Goal: Task Accomplishment & Management: Use online tool/utility

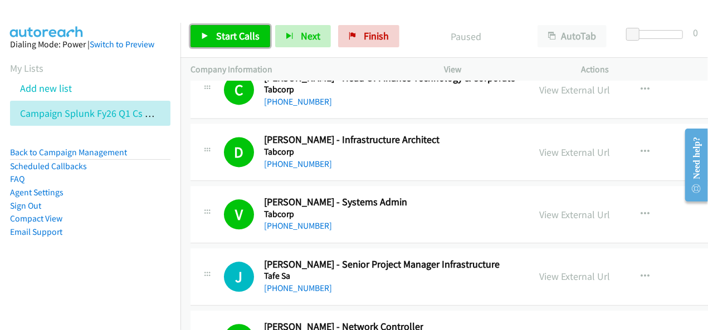
click at [243, 35] on span "Start Calls" at bounding box center [237, 36] width 43 height 13
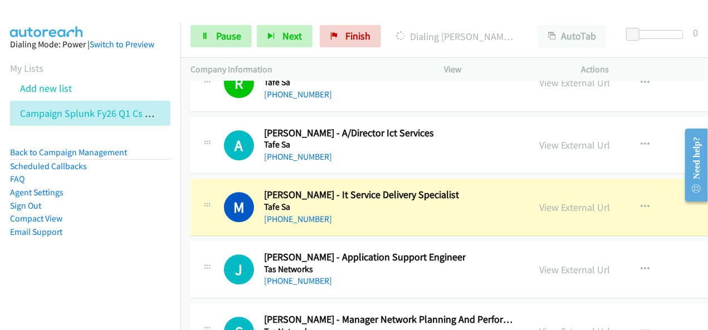
scroll to position [22753, 0]
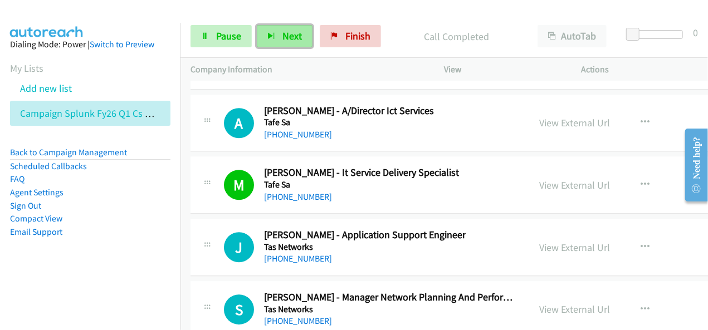
click at [276, 28] on button "Next" at bounding box center [285, 36] width 56 height 22
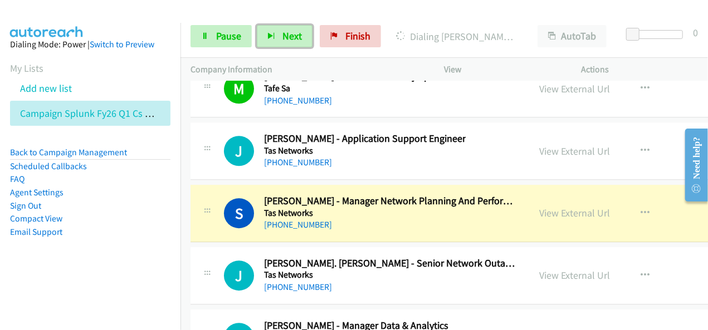
scroll to position [22864, 0]
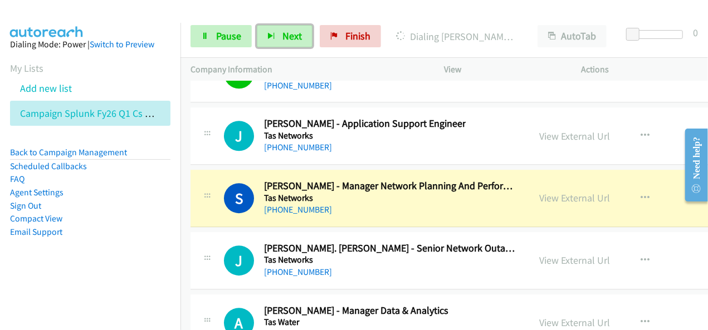
click at [555, 190] on div "View External Url" at bounding box center [574, 197] width 71 height 15
drag, startPoint x: 449, startPoint y: 151, endPoint x: 593, endPoint y: 124, distance: 146.1
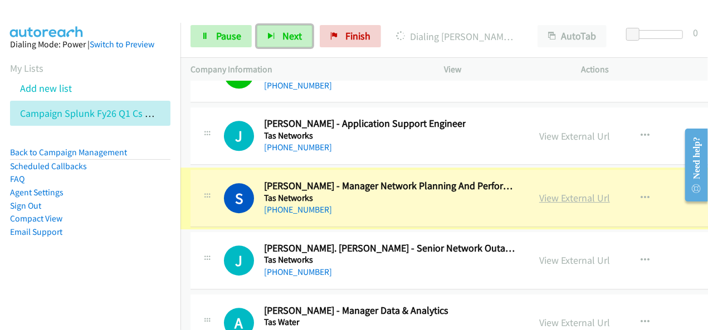
click at [548, 192] on link "View External Url" at bounding box center [574, 198] width 71 height 13
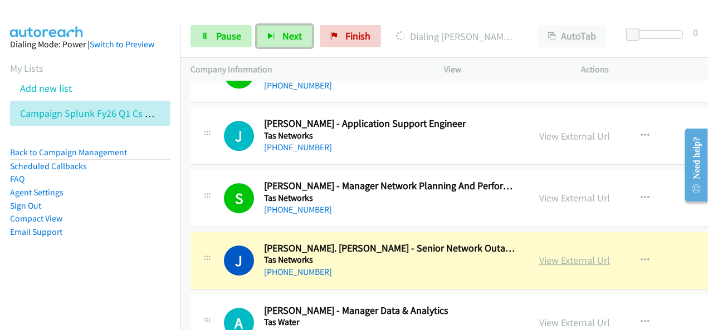
click at [549, 254] on link "View External Url" at bounding box center [574, 260] width 71 height 13
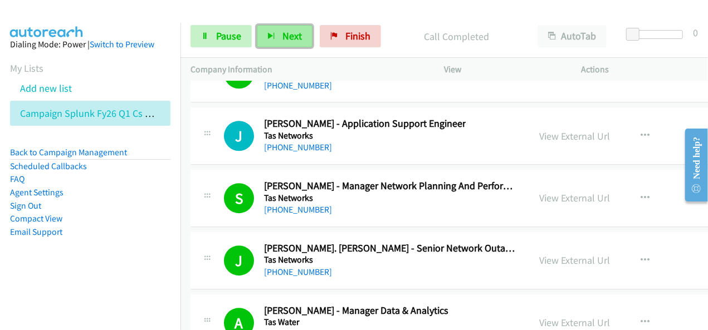
click at [283, 25] on button "Next" at bounding box center [285, 36] width 56 height 22
click at [296, 37] on span "Next" at bounding box center [291, 36] width 19 height 13
click at [272, 32] on button "Next" at bounding box center [285, 36] width 56 height 22
click at [302, 40] on button "Next" at bounding box center [285, 36] width 56 height 22
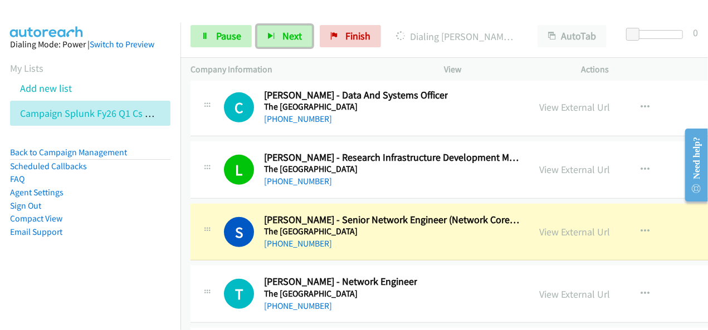
scroll to position [23644, 0]
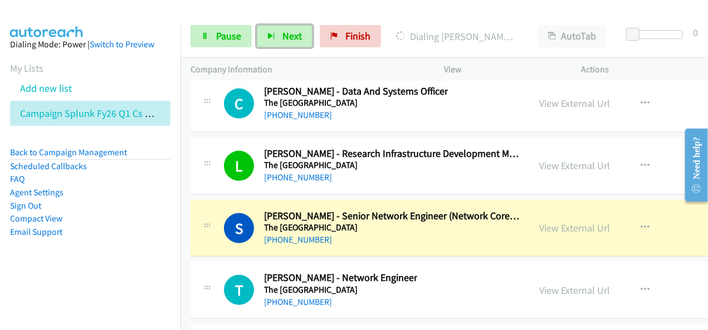
drag, startPoint x: 570, startPoint y: 154, endPoint x: 500, endPoint y: 169, distance: 71.8
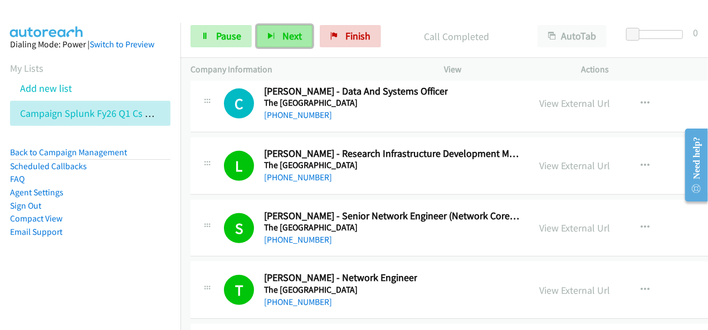
click at [301, 38] on button "Next" at bounding box center [285, 36] width 56 height 22
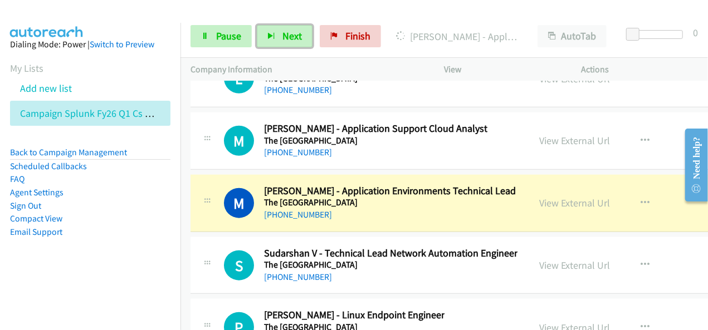
scroll to position [23922, 0]
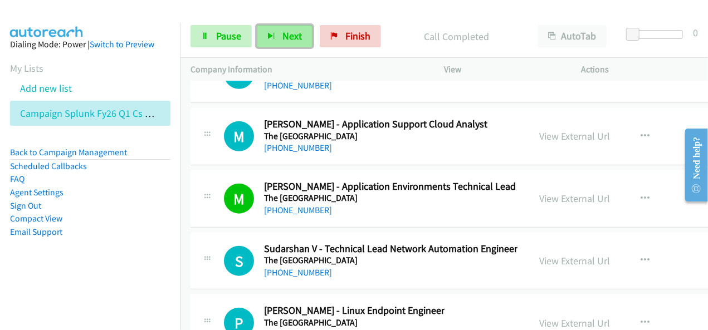
click at [283, 40] on span "Next" at bounding box center [291, 36] width 19 height 13
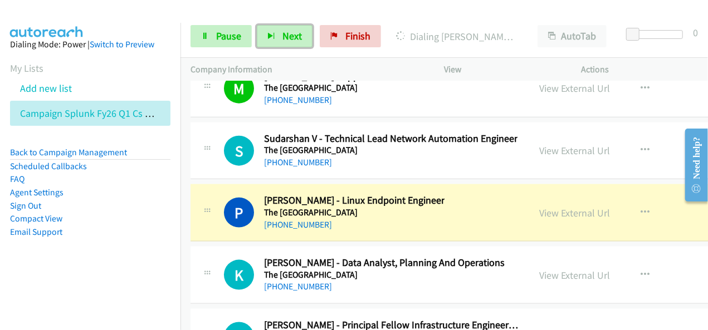
scroll to position [24034, 0]
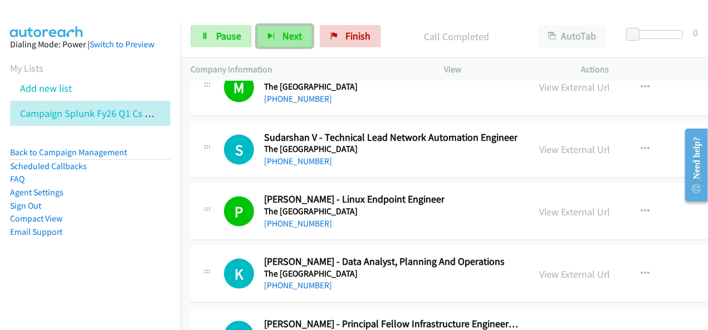
click at [276, 35] on button "Next" at bounding box center [285, 36] width 56 height 22
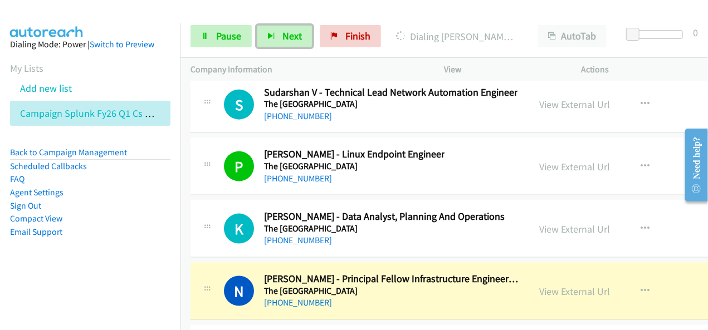
scroll to position [24089, 0]
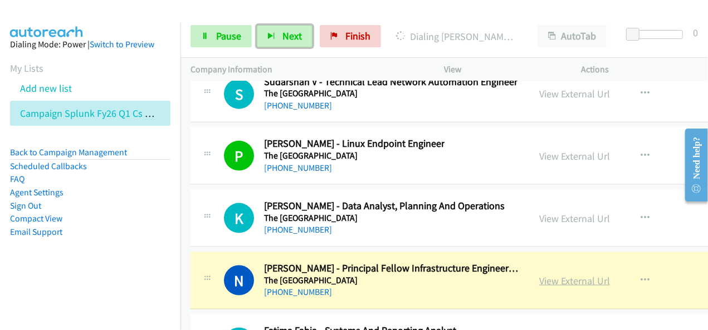
click at [543, 275] on link "View External Url" at bounding box center [574, 281] width 71 height 13
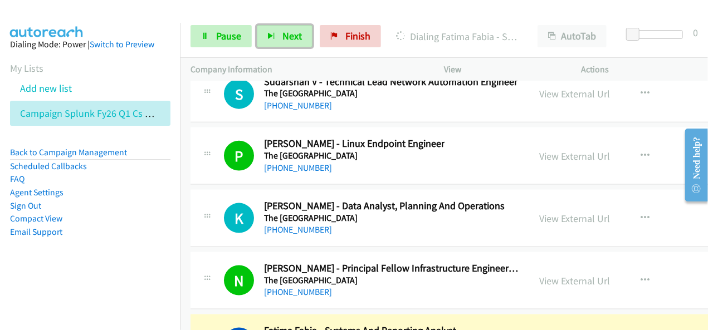
scroll to position [24145, 0]
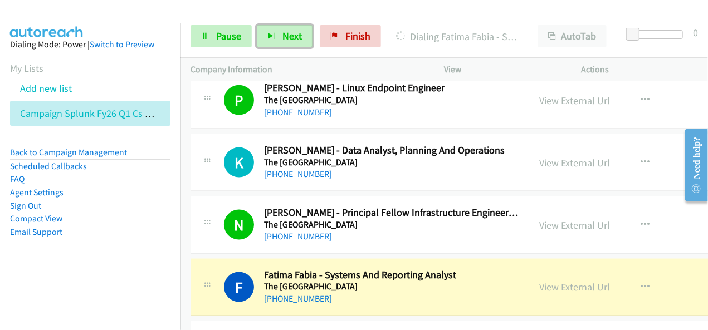
click at [448, 292] on div "+61 434 550 370" at bounding box center [360, 298] width 192 height 13
drag, startPoint x: 537, startPoint y: 218, endPoint x: 410, endPoint y: 267, distance: 135.9
click at [429, 292] on div "+61 434 550 370" at bounding box center [360, 298] width 192 height 13
click at [559, 281] on link "View External Url" at bounding box center [574, 287] width 71 height 13
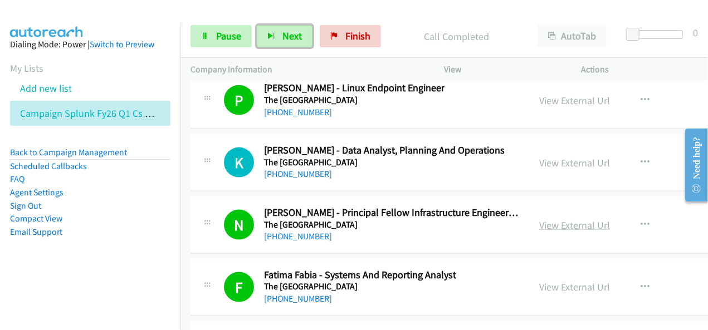
click at [539, 219] on link "View External Url" at bounding box center [574, 225] width 71 height 13
click at [282, 41] on span "Next" at bounding box center [291, 36] width 19 height 13
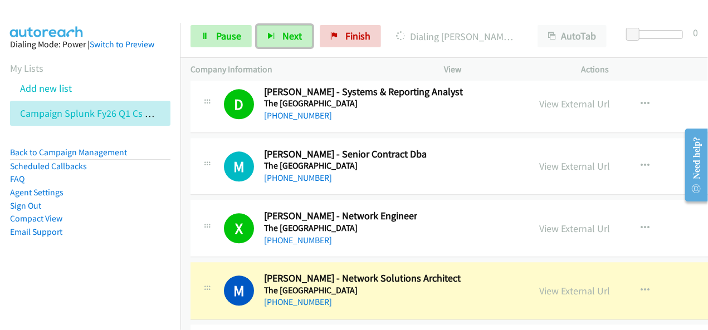
scroll to position [24758, 0]
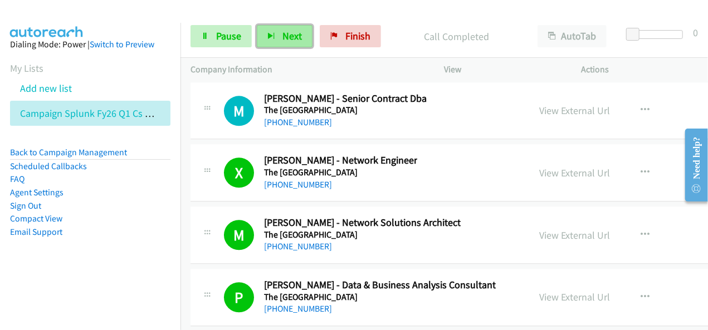
click at [290, 41] on span "Next" at bounding box center [291, 36] width 19 height 13
click at [285, 43] on button "Next" at bounding box center [285, 36] width 56 height 22
click at [294, 31] on span "Next" at bounding box center [291, 36] width 19 height 13
click at [280, 37] on button "Next" at bounding box center [285, 36] width 56 height 22
click at [275, 36] on button "Next" at bounding box center [285, 36] width 56 height 22
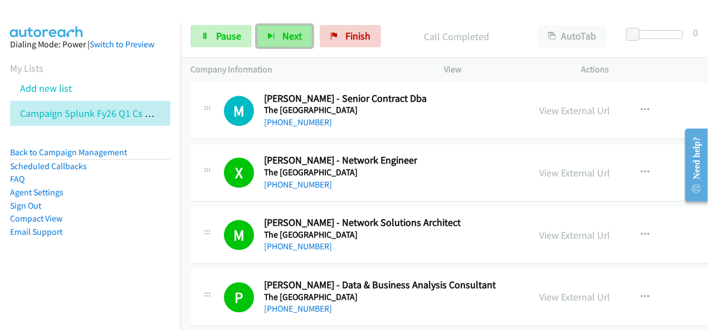
click at [292, 43] on button "Next" at bounding box center [285, 36] width 56 height 22
click at [298, 42] on span "Next" at bounding box center [291, 36] width 19 height 13
click at [292, 35] on span "Next" at bounding box center [291, 36] width 19 height 13
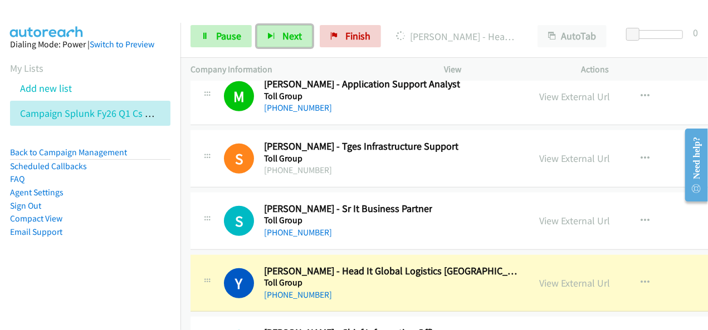
scroll to position [25983, 0]
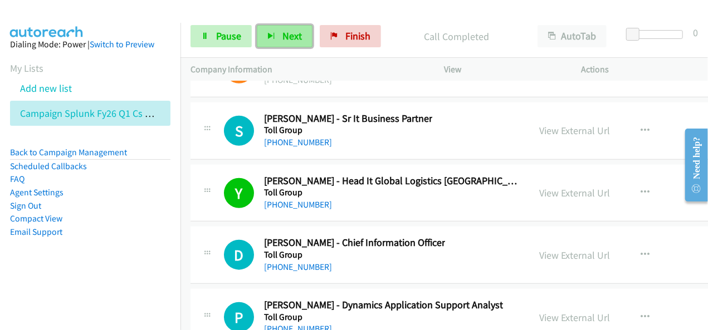
click at [282, 35] on span "Next" at bounding box center [291, 36] width 19 height 13
click at [298, 37] on span "Next" at bounding box center [291, 36] width 19 height 13
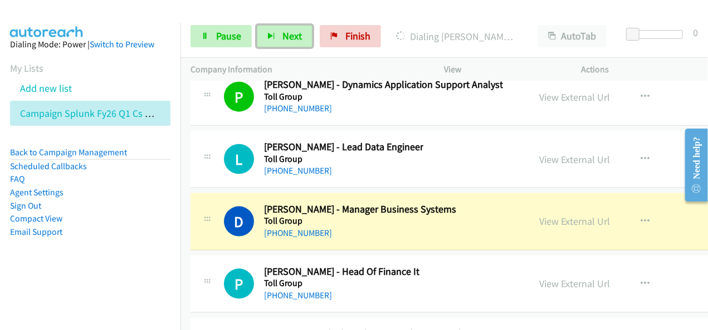
scroll to position [26205, 0]
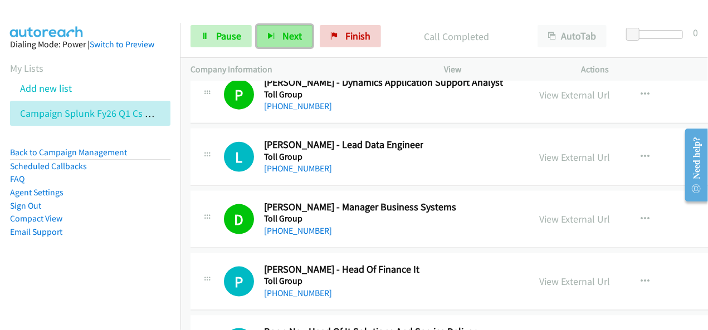
click at [303, 36] on button "Next" at bounding box center [285, 36] width 56 height 22
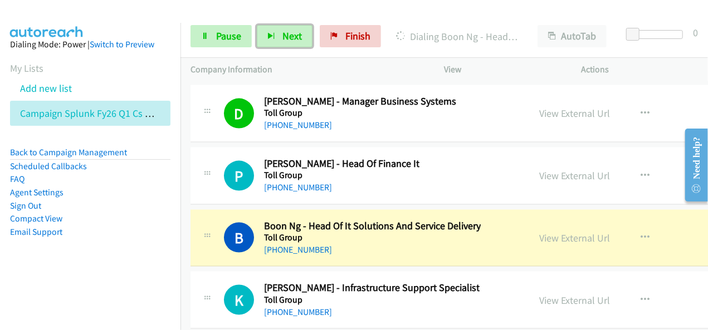
scroll to position [26317, 0]
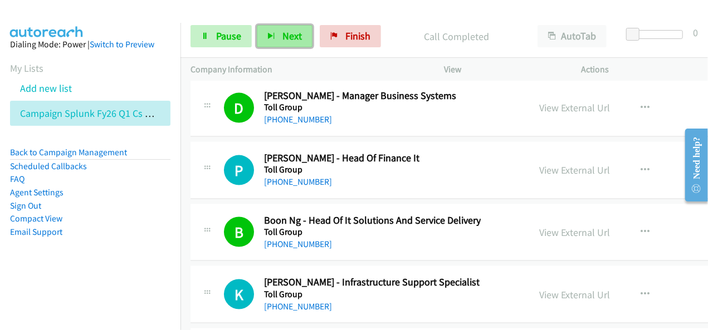
click at [282, 40] on span "Next" at bounding box center [291, 36] width 19 height 13
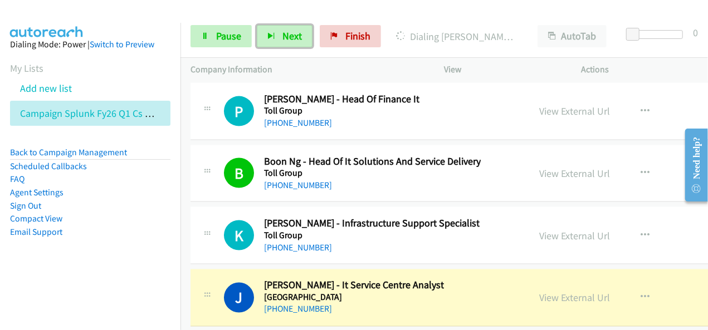
scroll to position [26428, 0]
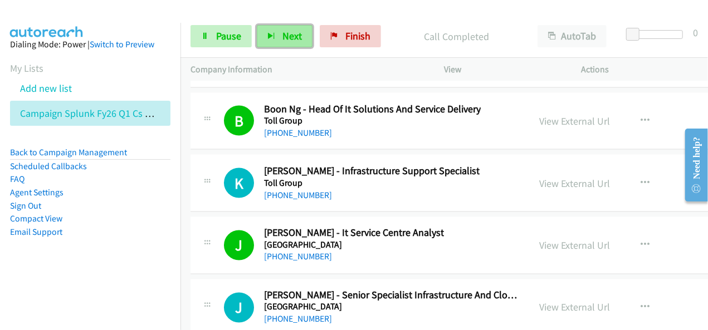
click at [288, 25] on button "Next" at bounding box center [285, 36] width 56 height 22
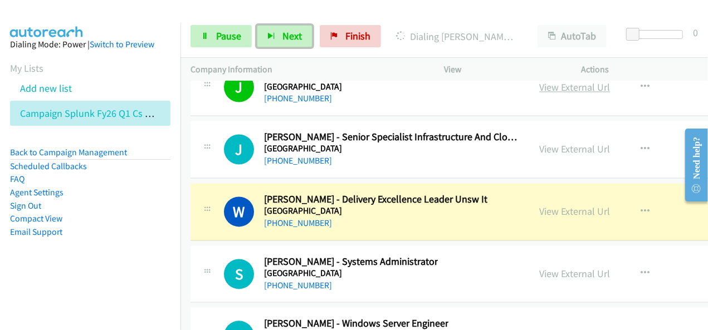
scroll to position [26595, 0]
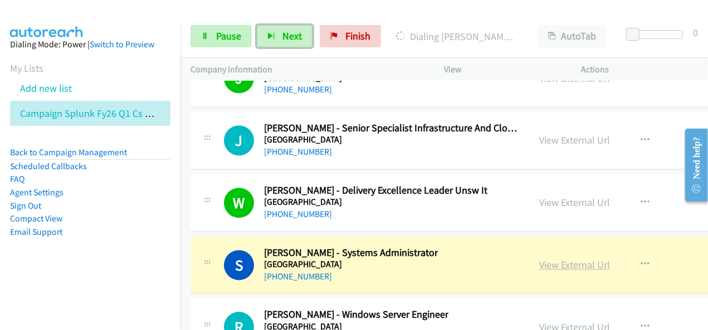
click at [549, 259] on link "View External Url" at bounding box center [574, 265] width 71 height 13
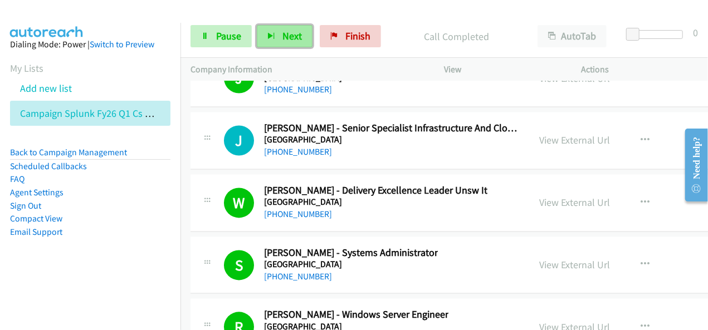
click at [292, 43] on button "Next" at bounding box center [285, 36] width 56 height 22
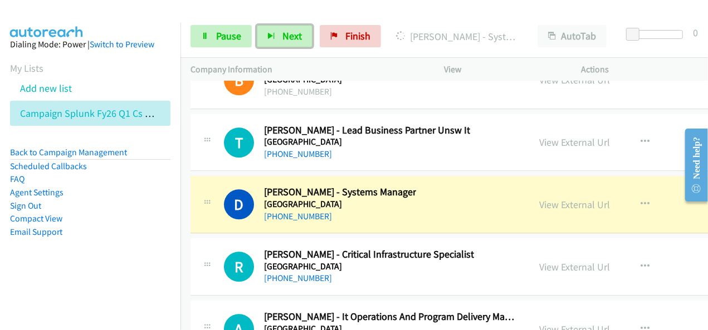
scroll to position [27041, 0]
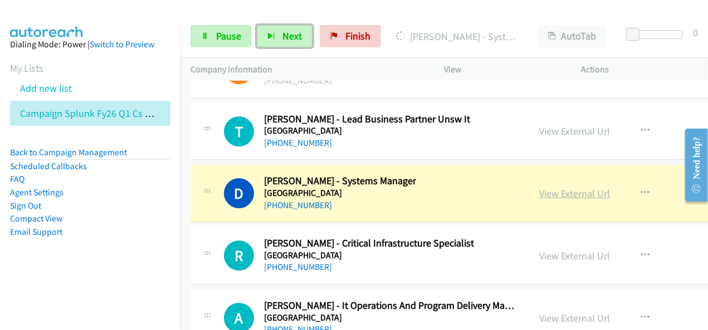
click at [545, 187] on link "View External Url" at bounding box center [574, 193] width 71 height 13
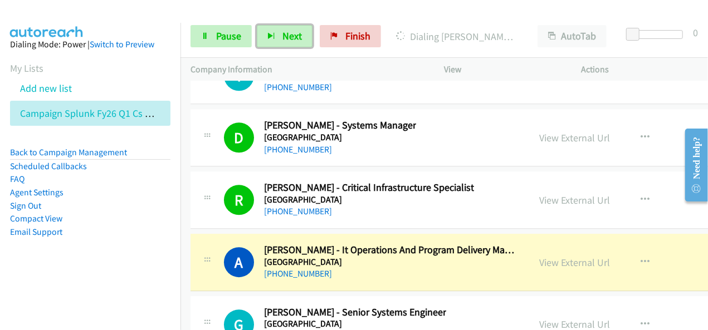
scroll to position [27152, 0]
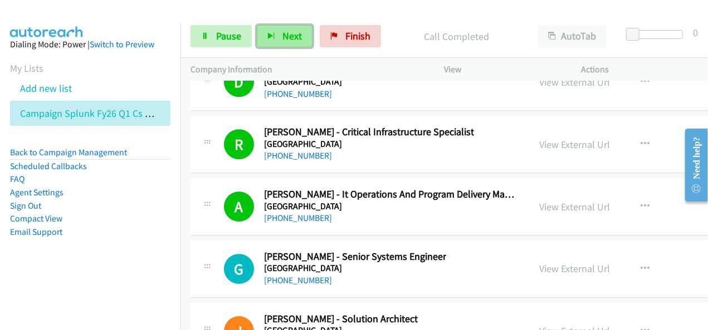
click at [291, 34] on span "Next" at bounding box center [291, 36] width 19 height 13
click at [295, 27] on button "Next" at bounding box center [285, 36] width 56 height 22
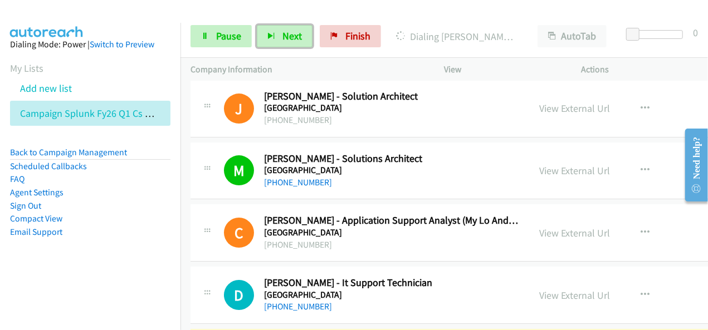
scroll to position [27486, 0]
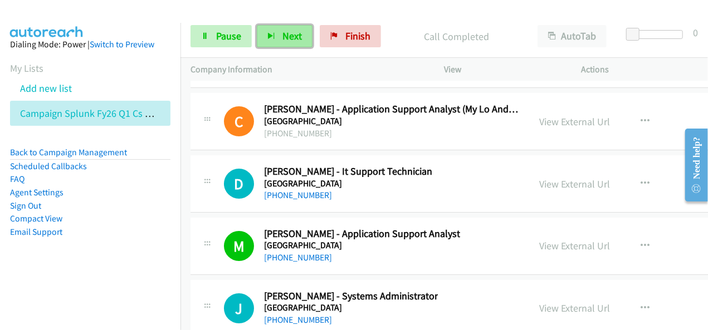
click at [283, 46] on button "Next" at bounding box center [285, 36] width 56 height 22
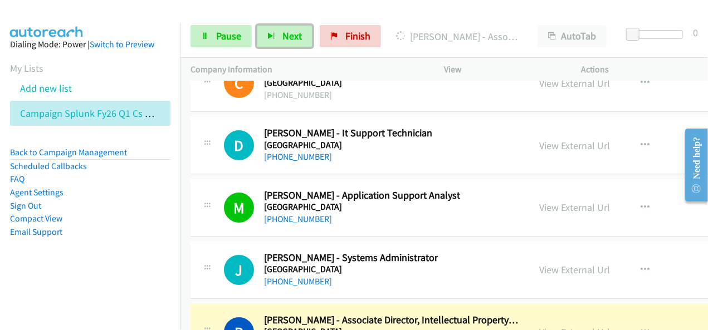
scroll to position [27598, 0]
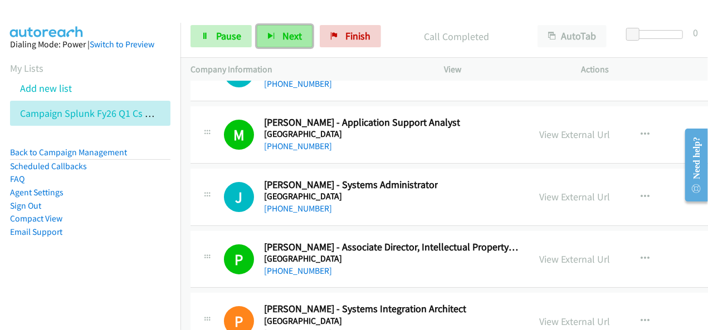
click at [303, 28] on button "Next" at bounding box center [285, 36] width 56 height 22
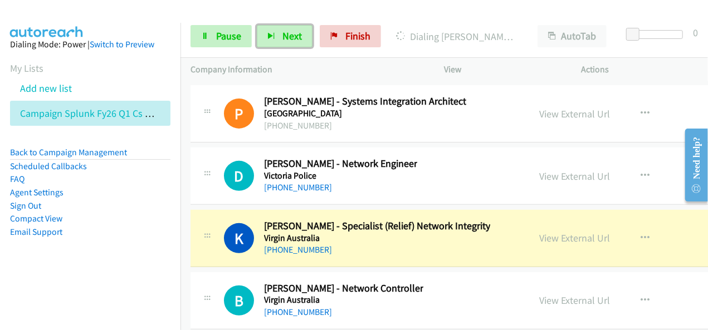
scroll to position [27820, 0]
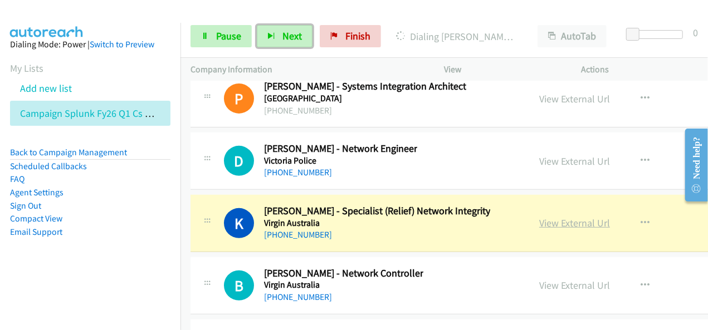
click at [559, 217] on link "View External Url" at bounding box center [574, 223] width 71 height 13
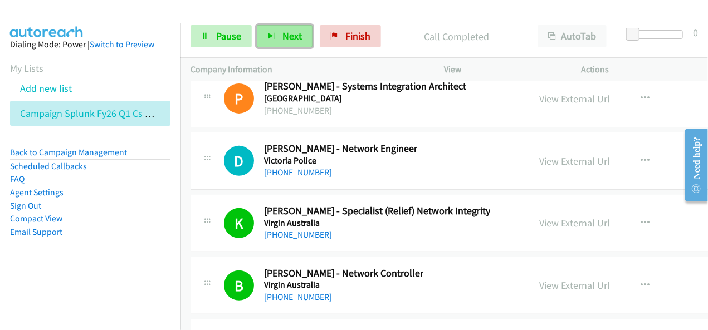
click at [295, 38] on span "Next" at bounding box center [291, 36] width 19 height 13
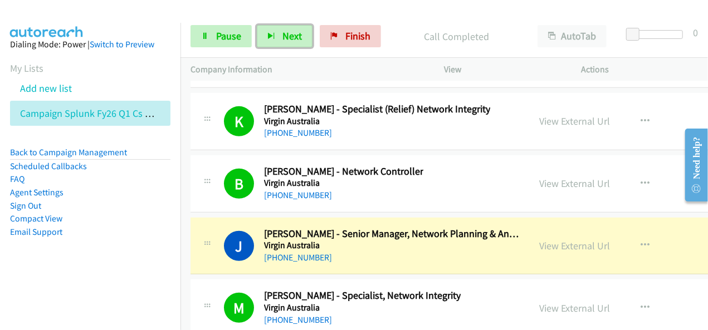
scroll to position [27932, 0]
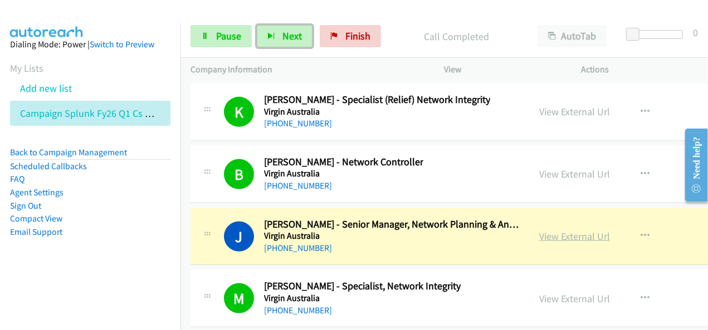
click at [543, 230] on link "View External Url" at bounding box center [574, 236] width 71 height 13
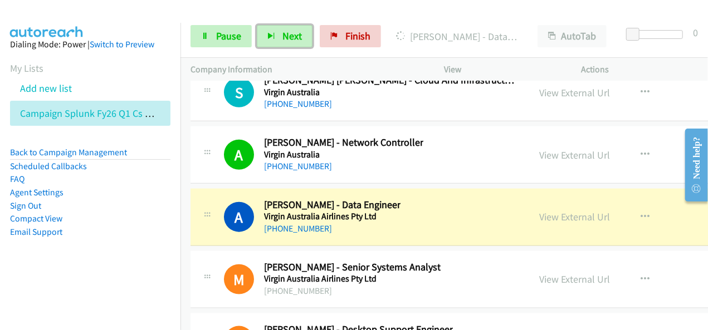
scroll to position [28210, 0]
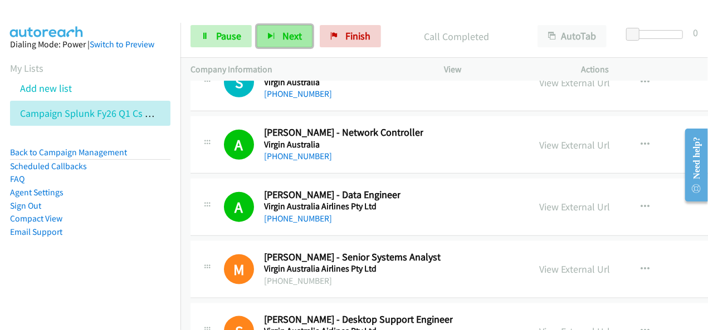
click at [301, 36] on button "Next" at bounding box center [285, 36] width 56 height 22
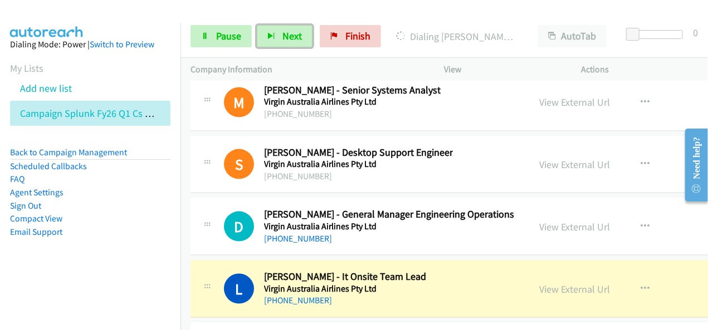
scroll to position [28433, 0]
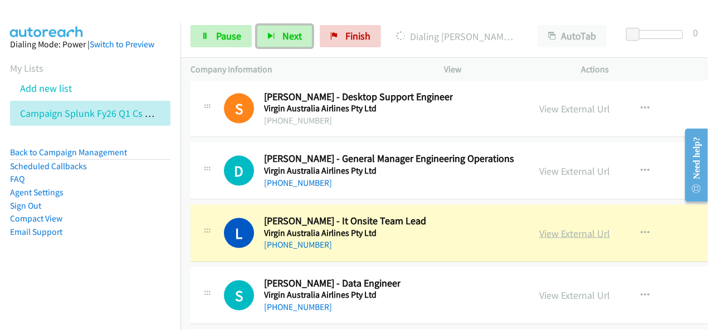
click at [547, 227] on link "View External Url" at bounding box center [574, 233] width 71 height 13
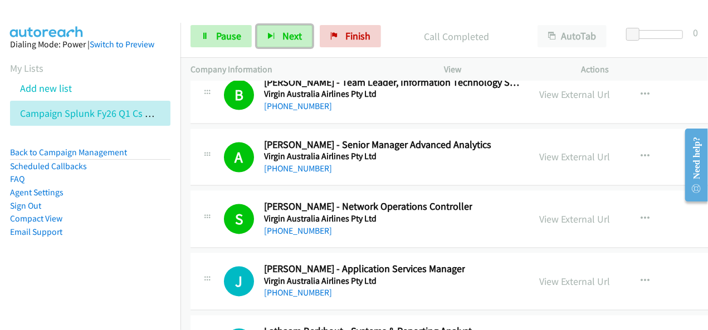
scroll to position [28712, 0]
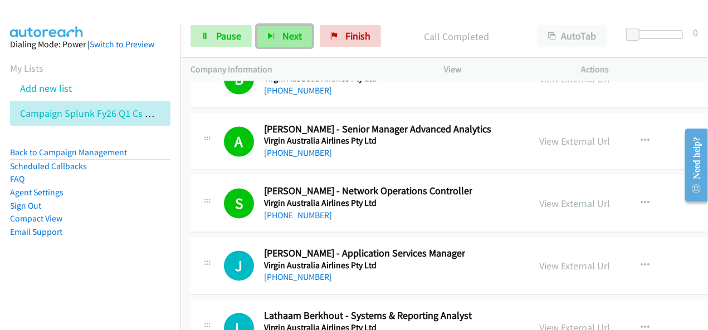
click at [284, 38] on span "Next" at bounding box center [291, 36] width 19 height 13
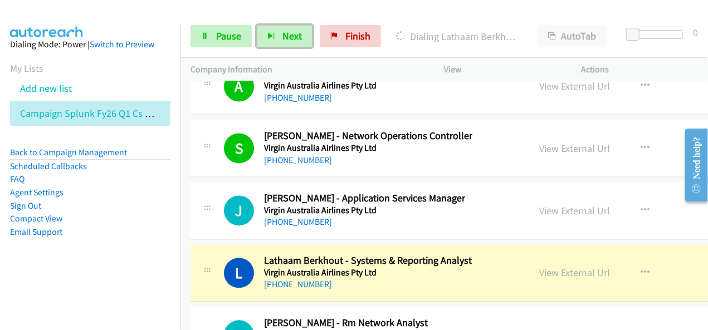
scroll to position [28823, 0]
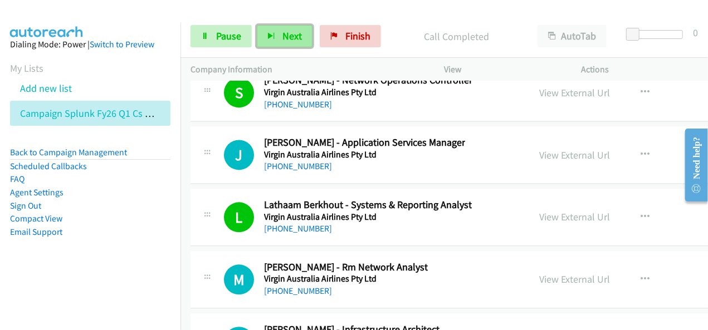
click at [298, 31] on span "Next" at bounding box center [291, 36] width 19 height 13
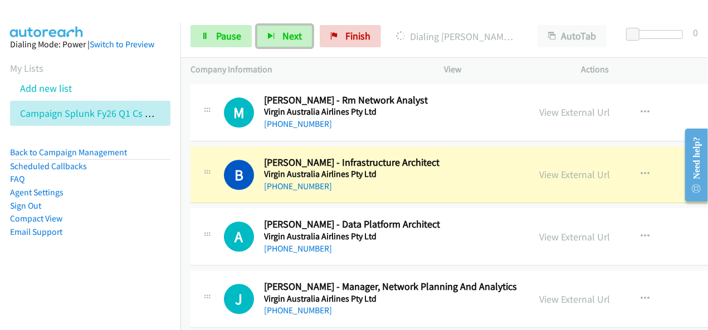
scroll to position [28934, 0]
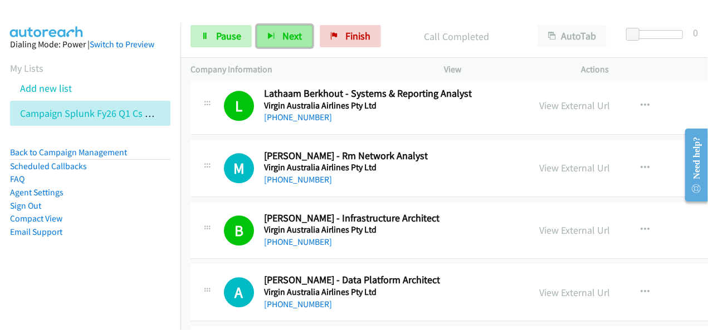
click at [299, 33] on span "Next" at bounding box center [291, 36] width 19 height 13
click at [273, 35] on icon "button" at bounding box center [271, 37] width 8 height 8
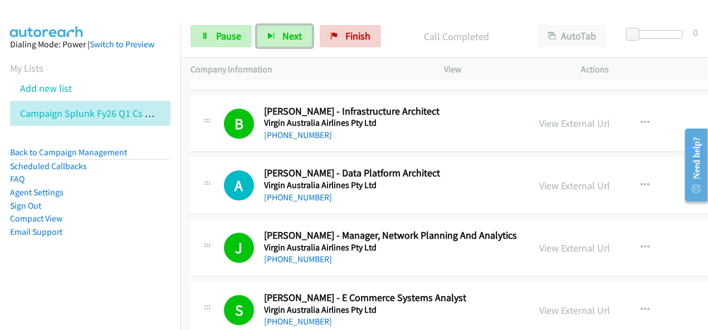
scroll to position [29046, 0]
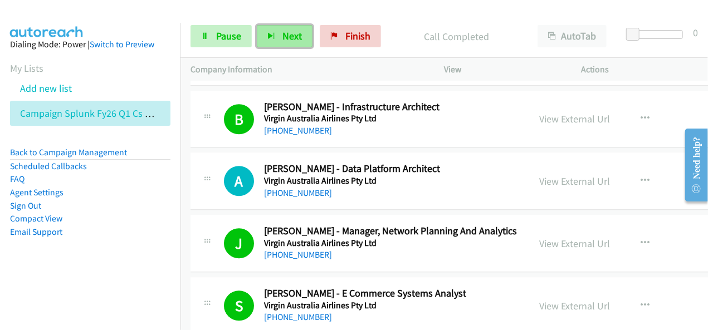
click at [296, 28] on button "Next" at bounding box center [285, 36] width 56 height 22
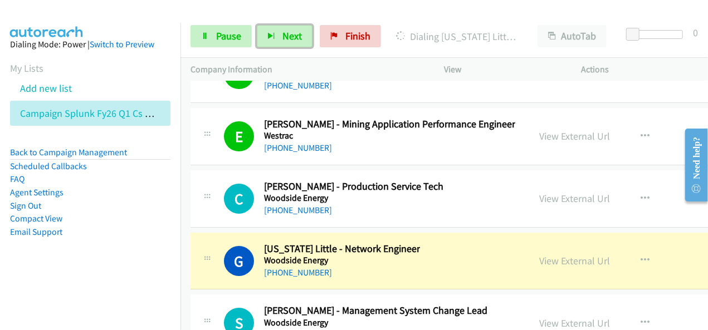
scroll to position [29603, 0]
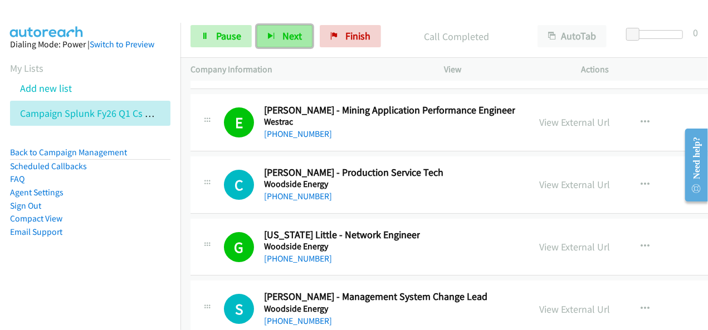
click at [272, 36] on icon "button" at bounding box center [271, 37] width 8 height 8
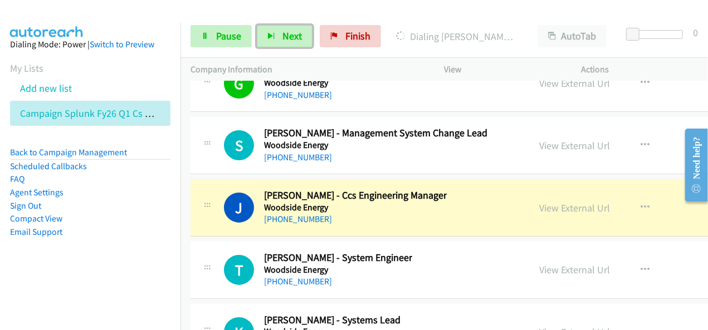
scroll to position [29770, 0]
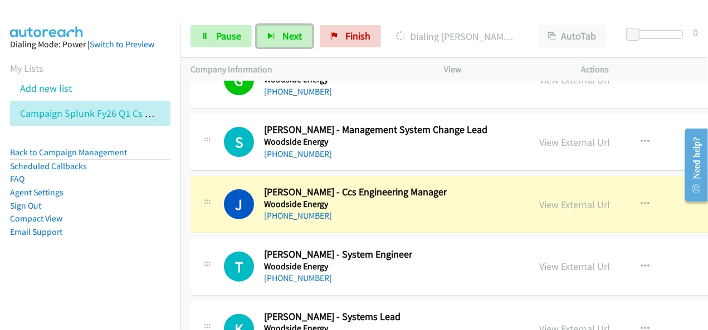
drag, startPoint x: 557, startPoint y: 114, endPoint x: 408, endPoint y: 214, distance: 179.3
click at [555, 198] on link "View External Url" at bounding box center [574, 204] width 71 height 13
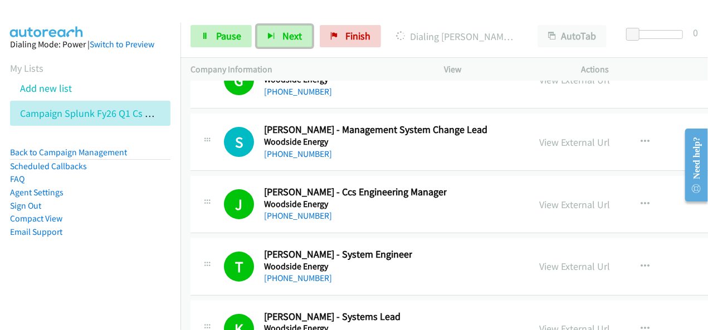
scroll to position [29881, 0]
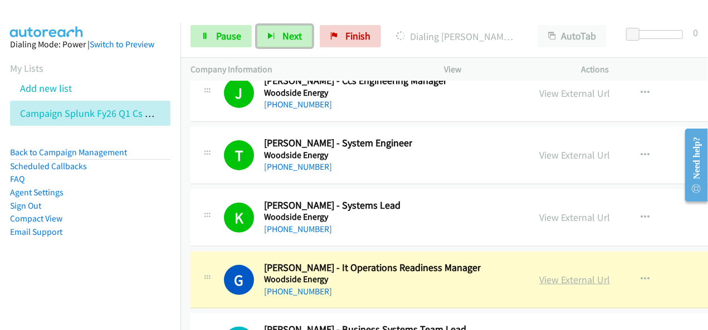
click at [545, 273] on link "View External Url" at bounding box center [574, 279] width 71 height 13
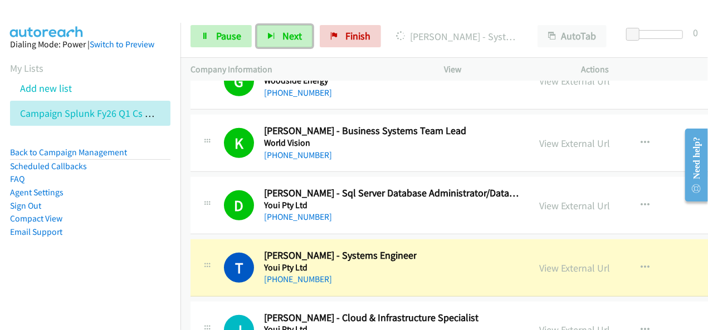
scroll to position [30096, 0]
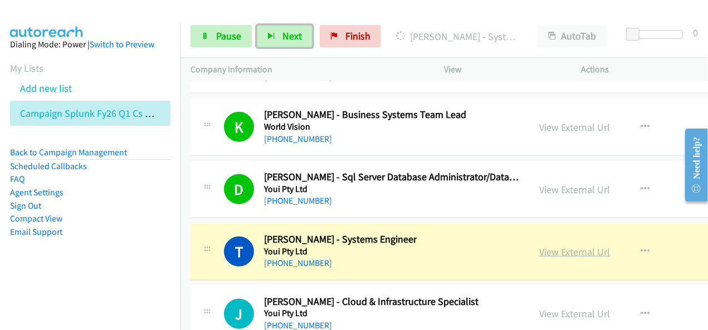
click at [539, 246] on link "View External Url" at bounding box center [574, 252] width 71 height 13
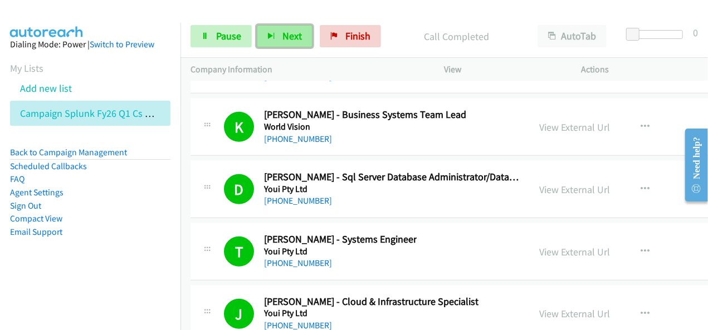
click at [290, 36] on span "Next" at bounding box center [291, 36] width 19 height 13
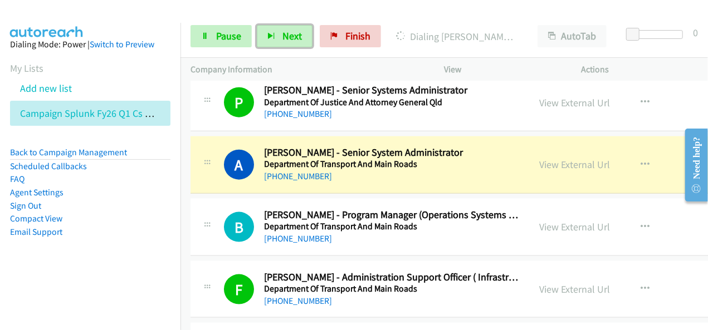
scroll to position [668, 0]
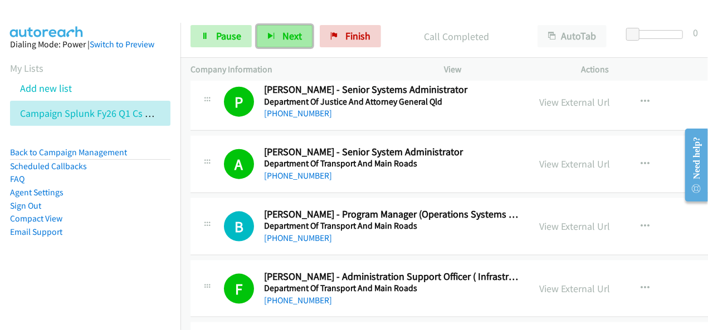
click at [298, 43] on button "Next" at bounding box center [285, 36] width 56 height 22
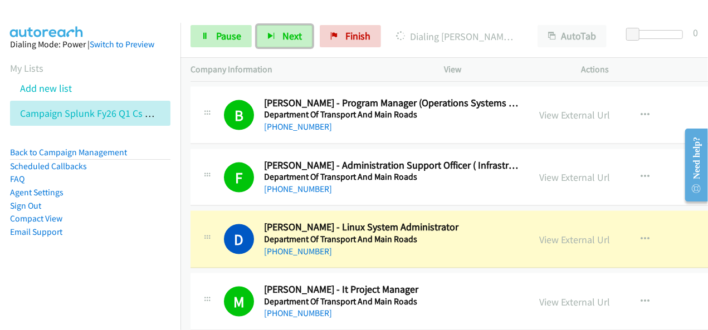
scroll to position [835, 0]
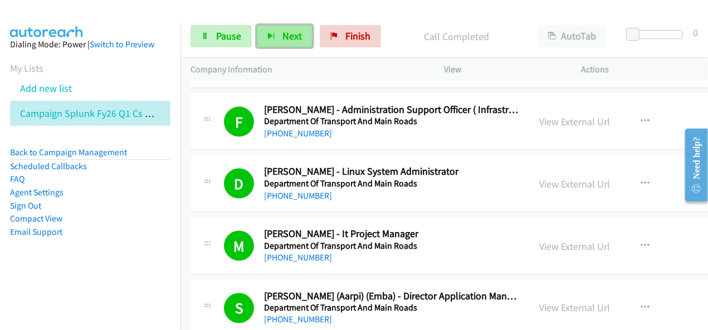
click at [292, 41] on span "Next" at bounding box center [291, 36] width 19 height 13
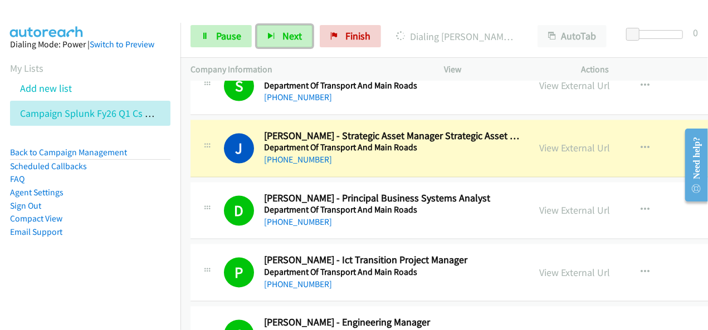
scroll to position [1058, 0]
click at [564, 143] on link "View External Url" at bounding box center [574, 147] width 71 height 13
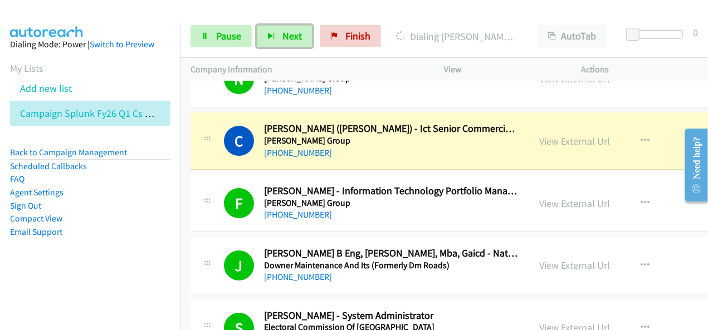
scroll to position [1893, 0]
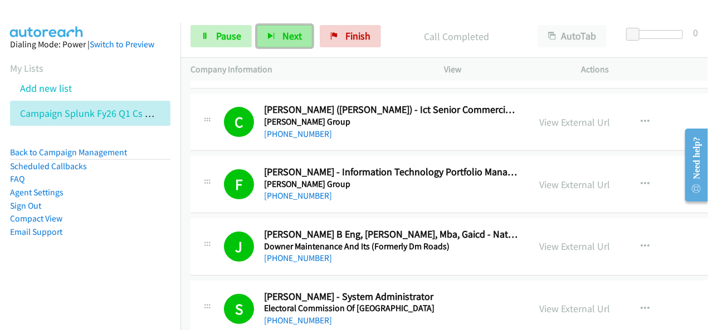
click at [302, 39] on button "Next" at bounding box center [285, 36] width 56 height 22
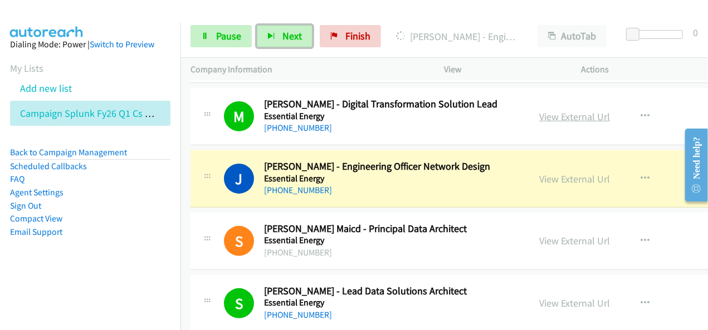
scroll to position [2283, 0]
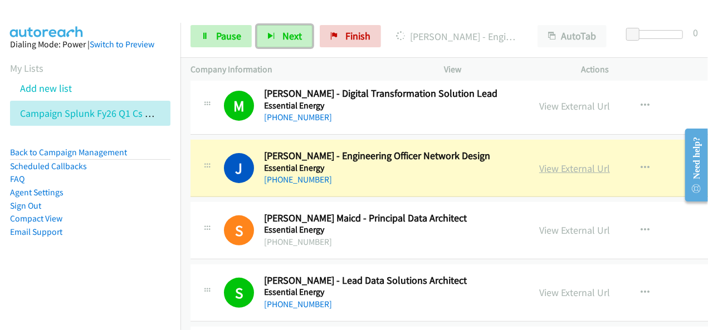
click at [552, 165] on link "View External Url" at bounding box center [574, 168] width 71 height 13
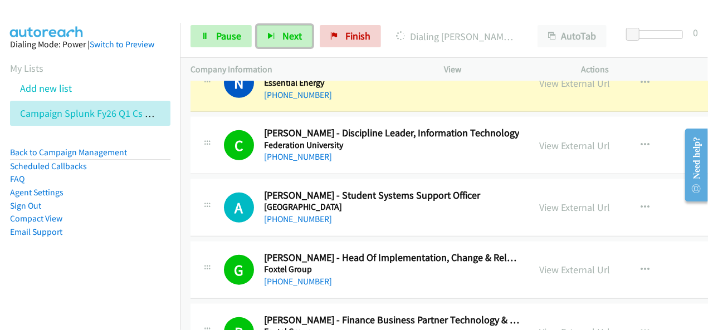
scroll to position [2562, 0]
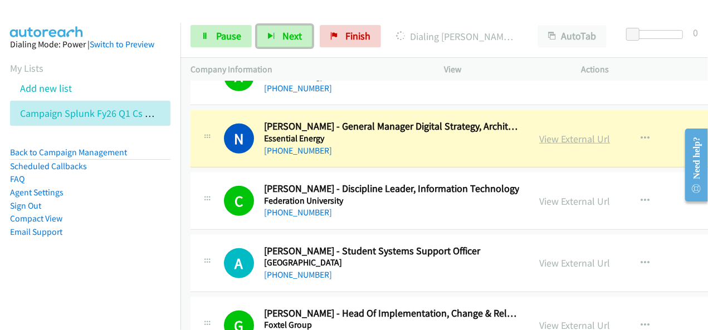
click at [539, 133] on link "View External Url" at bounding box center [574, 139] width 71 height 13
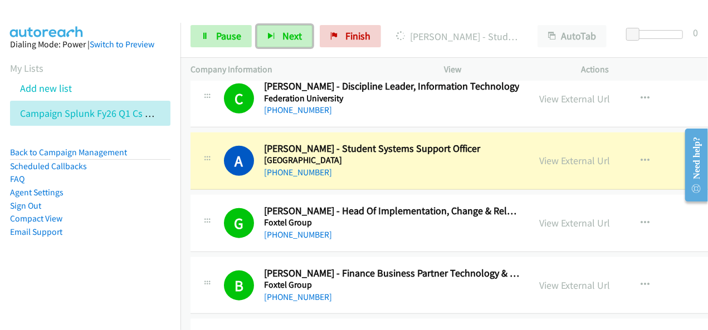
scroll to position [2673, 0]
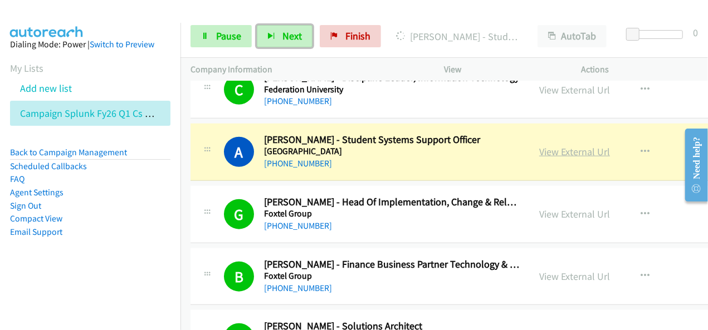
click at [554, 145] on link "View External Url" at bounding box center [574, 151] width 71 height 13
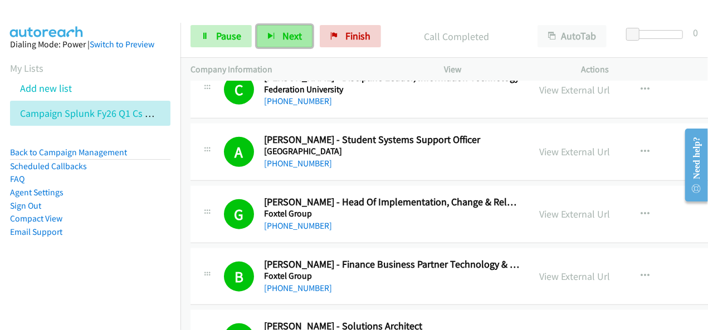
click at [282, 41] on span "Next" at bounding box center [291, 36] width 19 height 13
click at [292, 37] on span "Next" at bounding box center [291, 36] width 19 height 13
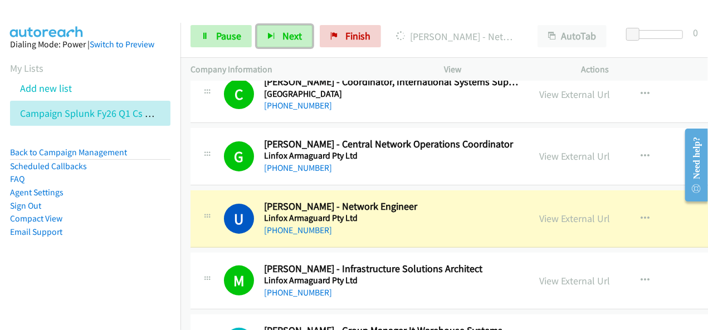
scroll to position [4400, 0]
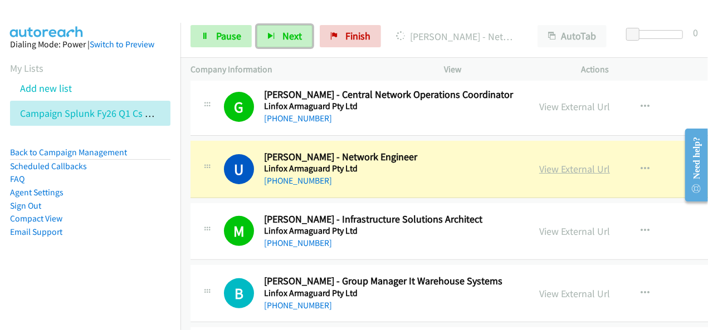
click at [539, 163] on link "View External Url" at bounding box center [574, 169] width 71 height 13
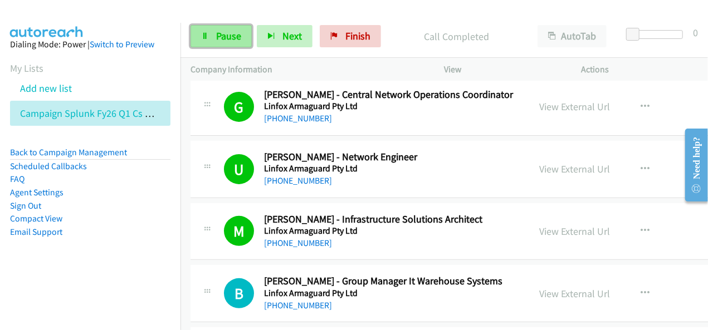
click at [237, 38] on span "Pause" at bounding box center [228, 36] width 25 height 13
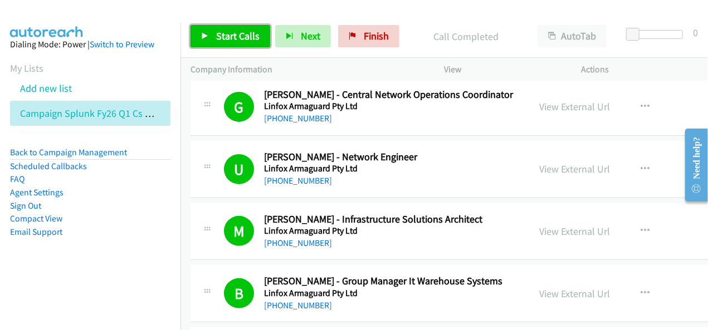
click at [243, 28] on link "Start Calls" at bounding box center [230, 36] width 80 height 22
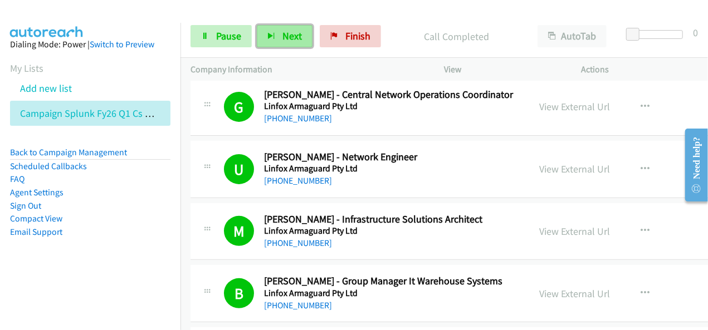
click at [290, 44] on button "Next" at bounding box center [285, 36] width 56 height 22
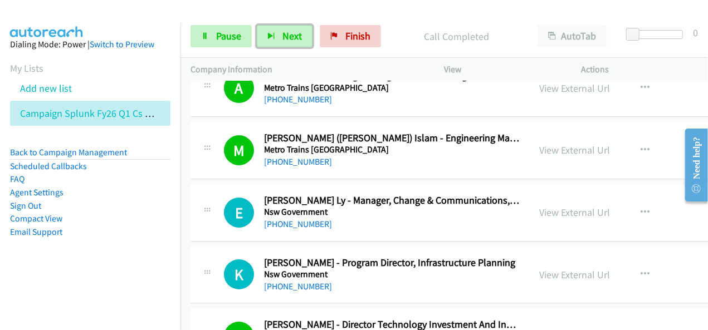
scroll to position [6237, 0]
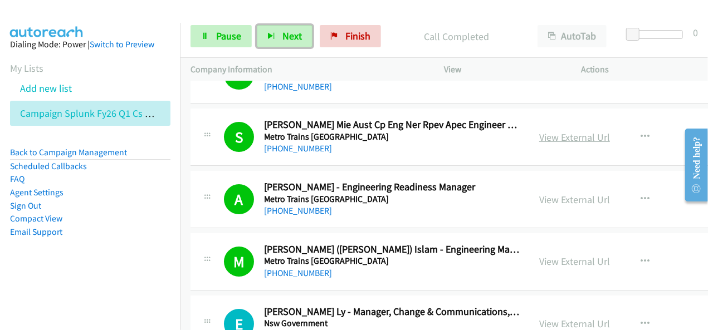
click at [569, 131] on link "View External Url" at bounding box center [574, 137] width 71 height 13
drag, startPoint x: 292, startPoint y: 39, endPoint x: 305, endPoint y: 34, distance: 13.2
click at [293, 39] on span "Next" at bounding box center [291, 36] width 19 height 13
click at [277, 31] on button "Next" at bounding box center [285, 36] width 56 height 22
click at [303, 33] on button "Next" at bounding box center [285, 36] width 56 height 22
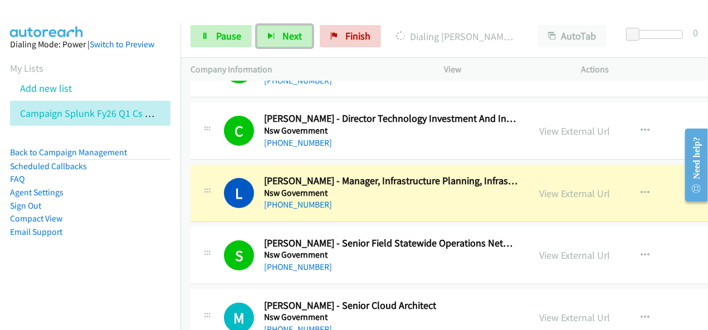
scroll to position [6627, 0]
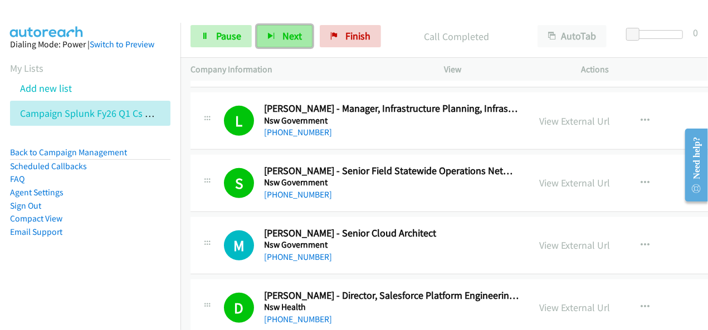
click at [298, 41] on span "Next" at bounding box center [291, 36] width 19 height 13
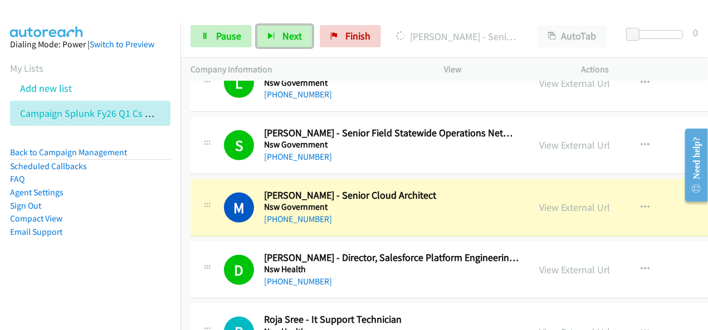
scroll to position [6683, 0]
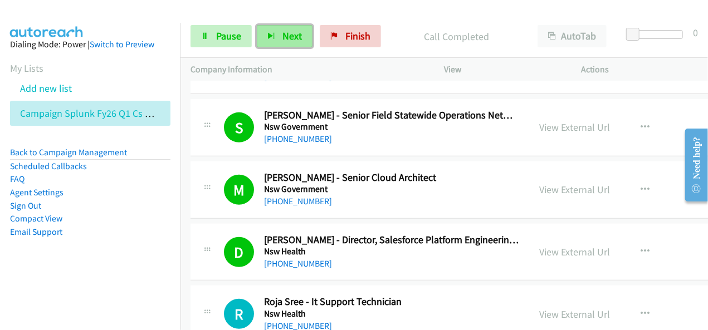
click at [303, 32] on button "Next" at bounding box center [285, 36] width 56 height 22
click at [293, 41] on span "Next" at bounding box center [291, 36] width 19 height 13
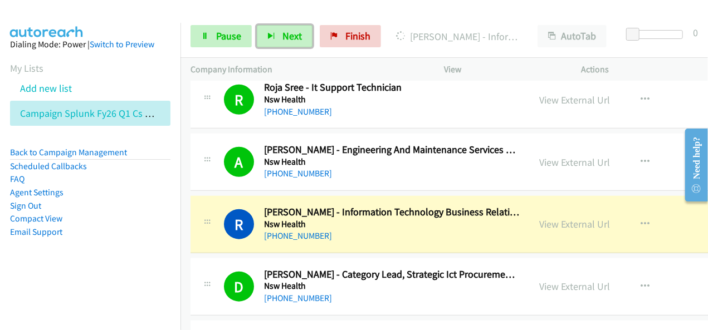
scroll to position [6906, 0]
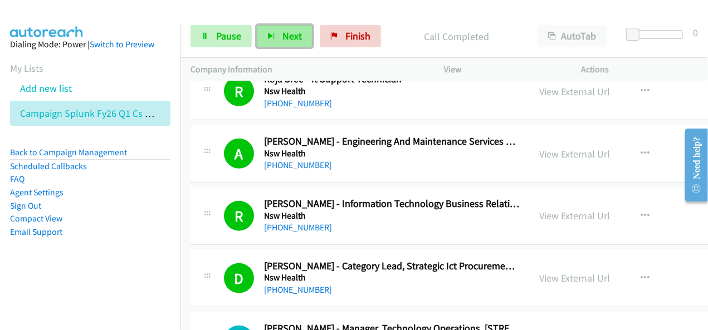
click at [294, 35] on span "Next" at bounding box center [291, 36] width 19 height 13
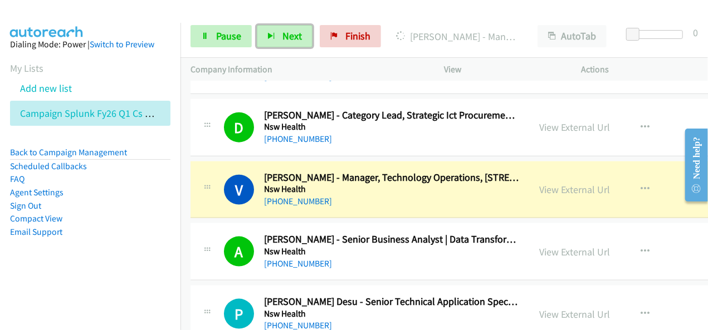
scroll to position [7073, 0]
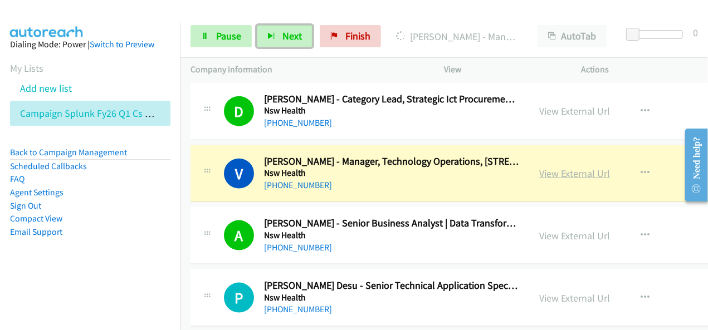
click at [556, 167] on link "View External Url" at bounding box center [574, 173] width 71 height 13
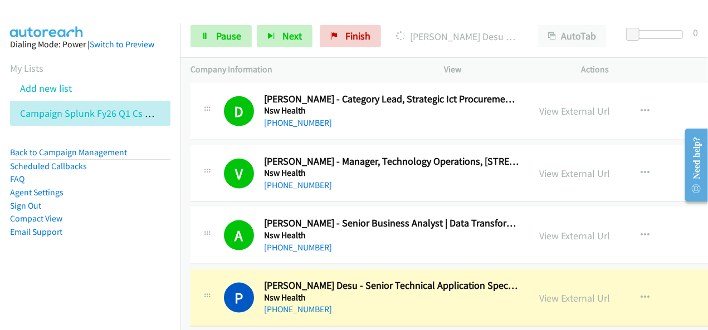
click at [416, 43] on div "Dialing Prathima Desu - Senior Technical Application Specialist" at bounding box center [456, 36] width 141 height 22
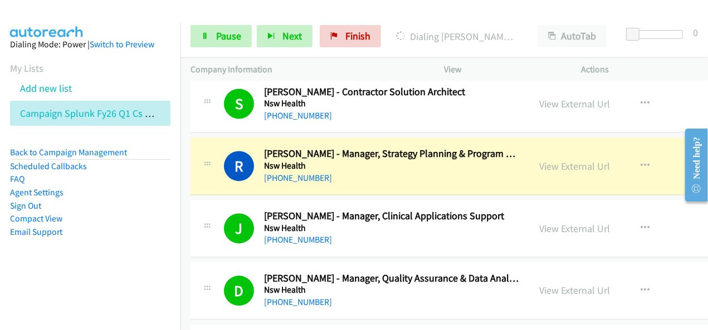
scroll to position [7518, 0]
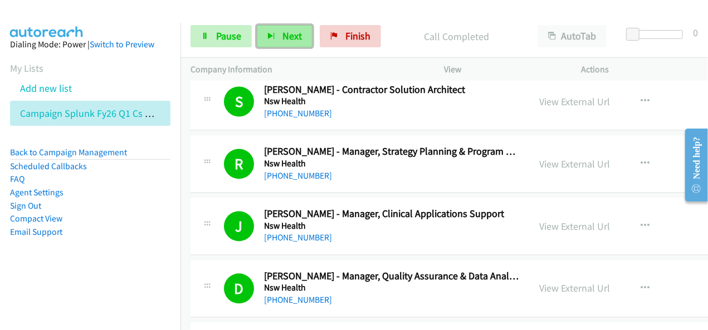
click at [286, 30] on span "Next" at bounding box center [291, 36] width 19 height 13
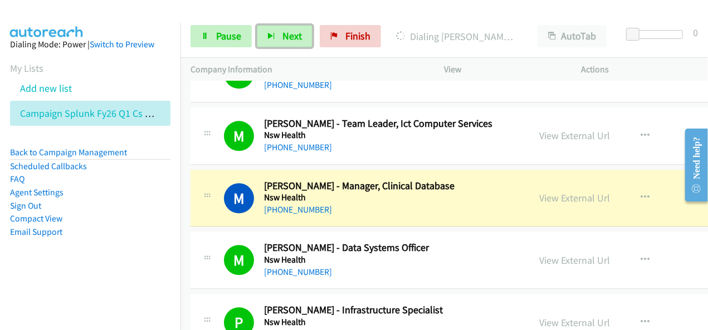
scroll to position [7741, 0]
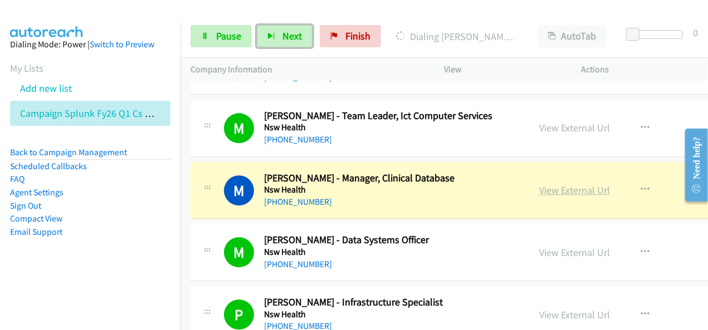
click at [552, 184] on link "View External Url" at bounding box center [574, 190] width 71 height 13
click at [227, 42] on span "Pause" at bounding box center [228, 36] width 25 height 13
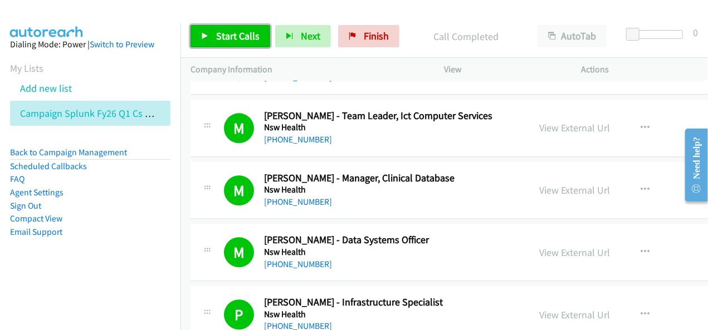
click at [260, 38] on link "Start Calls" at bounding box center [230, 36] width 80 height 22
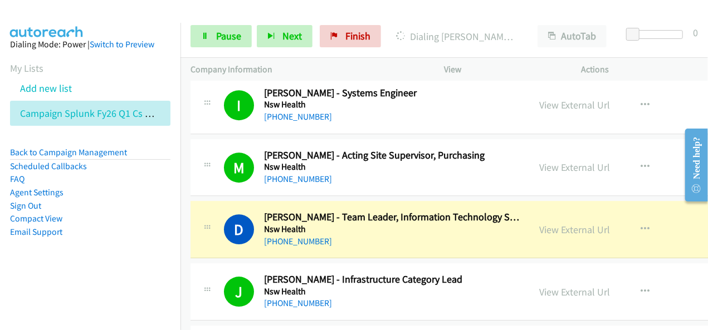
scroll to position [8131, 0]
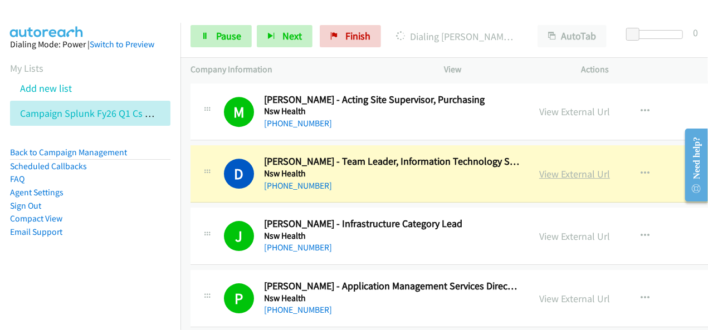
click at [561, 168] on link "View External Url" at bounding box center [574, 174] width 71 height 13
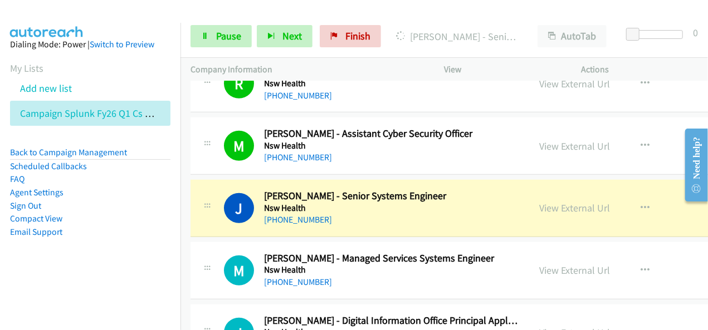
scroll to position [8910, 0]
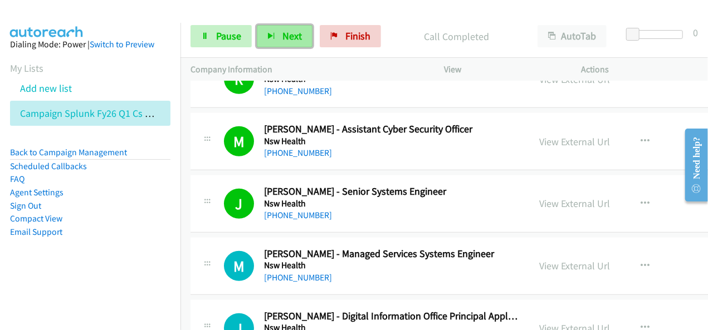
click at [278, 40] on button "Next" at bounding box center [285, 36] width 56 height 22
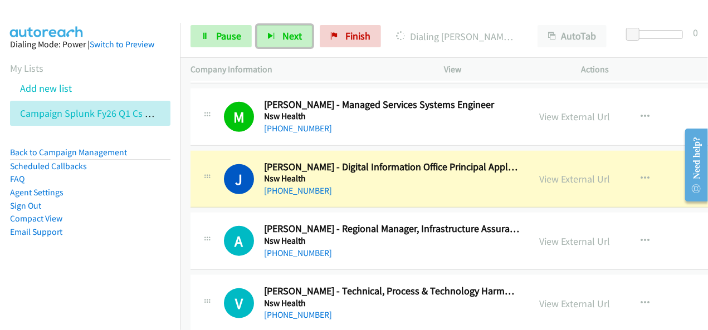
scroll to position [9077, 0]
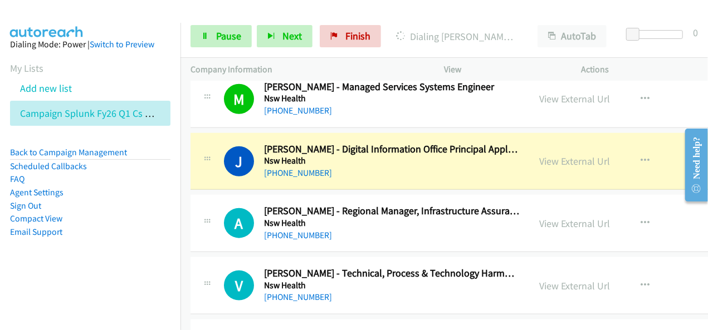
click at [404, 11] on div at bounding box center [349, 21] width 698 height 43
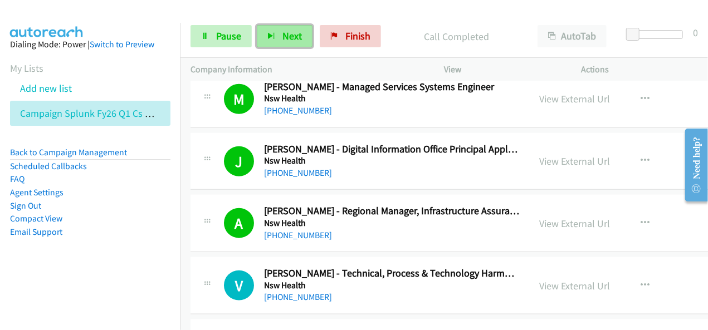
click at [293, 28] on button "Next" at bounding box center [285, 36] width 56 height 22
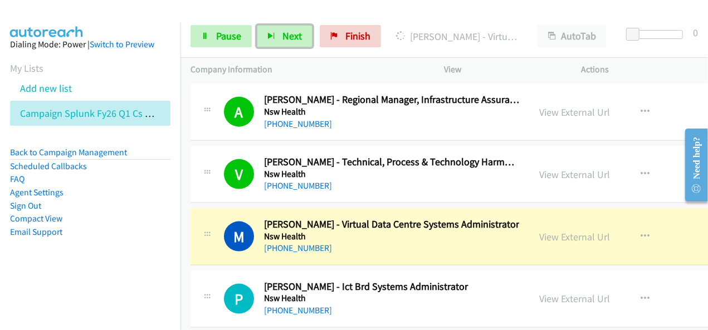
scroll to position [9245, 0]
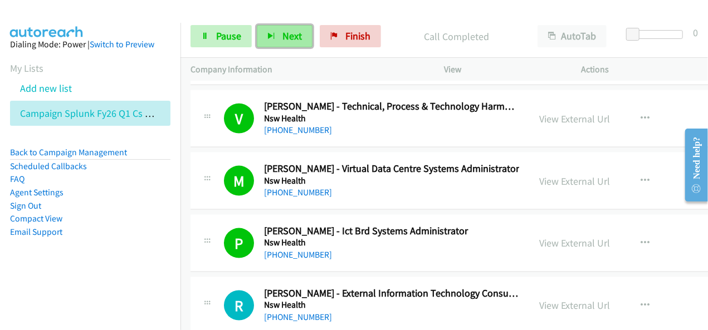
click at [285, 36] on span "Next" at bounding box center [291, 36] width 19 height 13
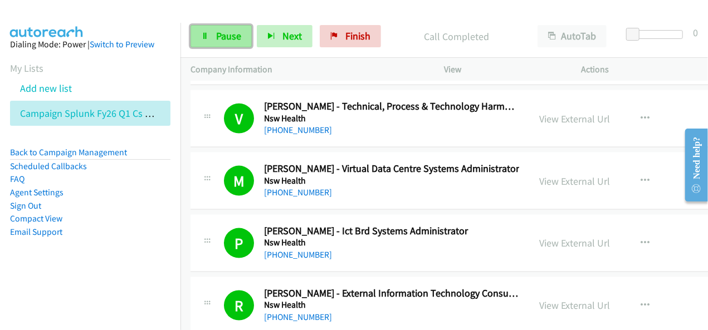
click at [240, 29] on link "Pause" at bounding box center [220, 36] width 61 height 22
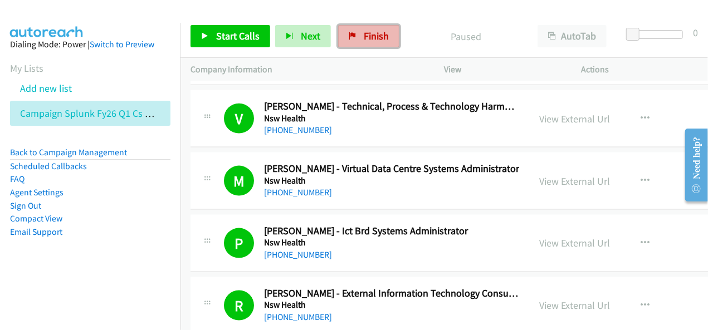
click at [350, 27] on link "Finish" at bounding box center [368, 36] width 61 height 22
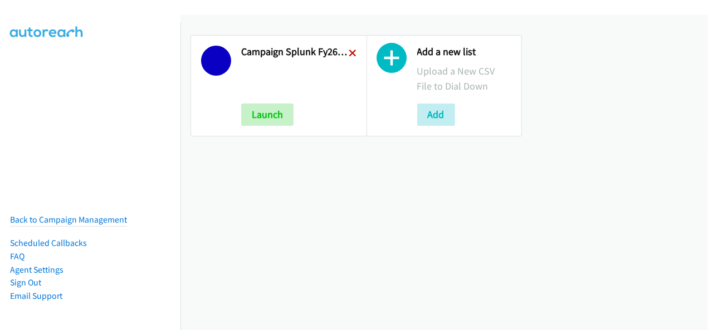
click at [349, 55] on icon at bounding box center [353, 54] width 8 height 8
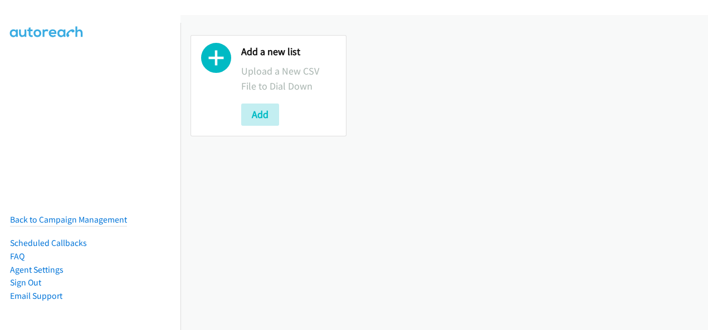
click at [264, 111] on button "Add" at bounding box center [260, 115] width 38 height 22
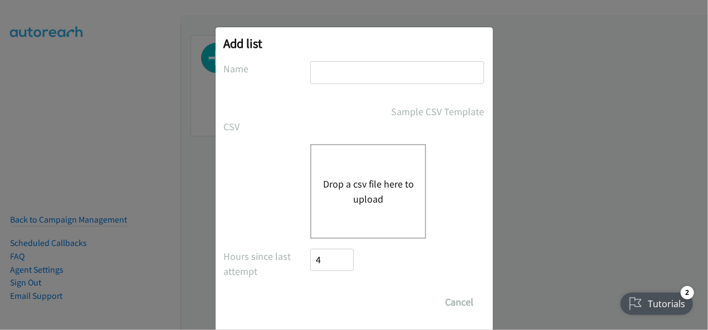
click at [332, 67] on input "text" at bounding box center [397, 72] width 174 height 23
type input "Campaign Splunk FY26Q1 CS - O11Y LOC - AU"
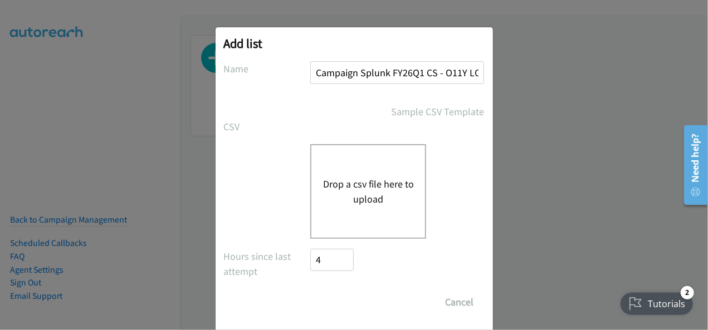
click at [352, 198] on button "Drop a csv file here to upload" at bounding box center [367, 192] width 91 height 30
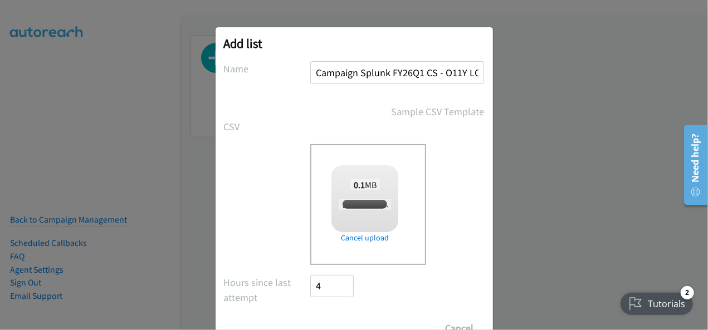
scroll to position [45, 0]
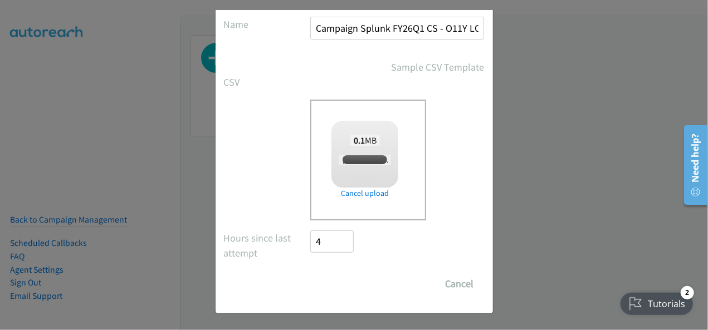
checkbox input "true"
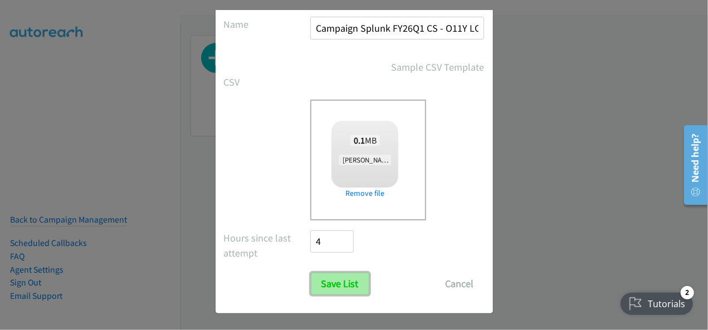
click at [345, 278] on input "Save List" at bounding box center [340, 284] width 58 height 22
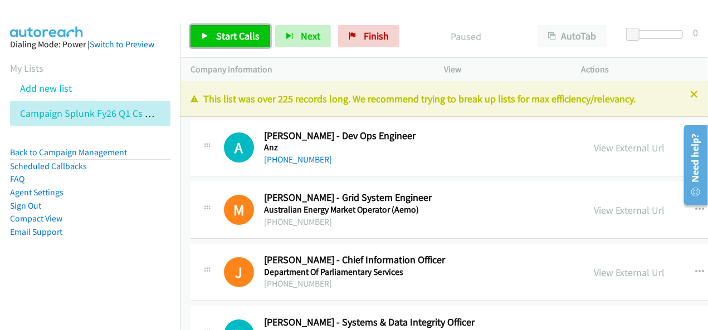
click at [232, 42] on span "Start Calls" at bounding box center [237, 36] width 43 height 13
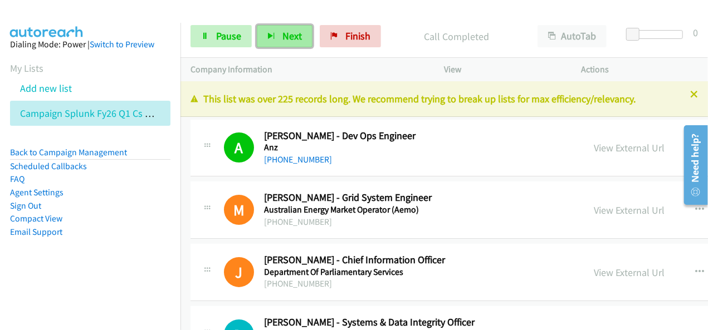
click at [276, 32] on button "Next" at bounding box center [285, 36] width 56 height 22
click at [283, 35] on span "Next" at bounding box center [291, 36] width 19 height 13
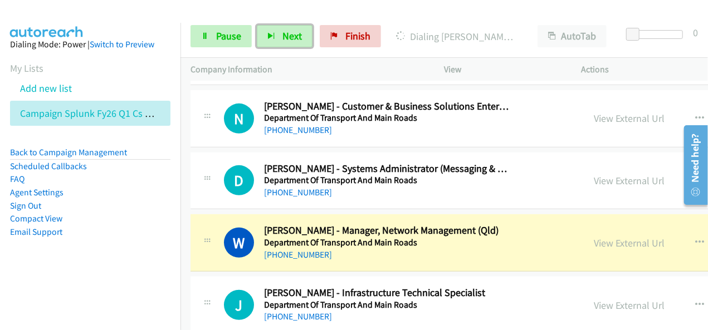
scroll to position [334, 0]
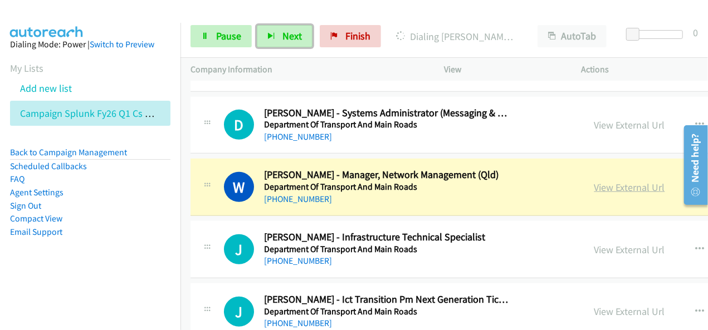
click at [594, 190] on link "View External Url" at bounding box center [629, 187] width 71 height 13
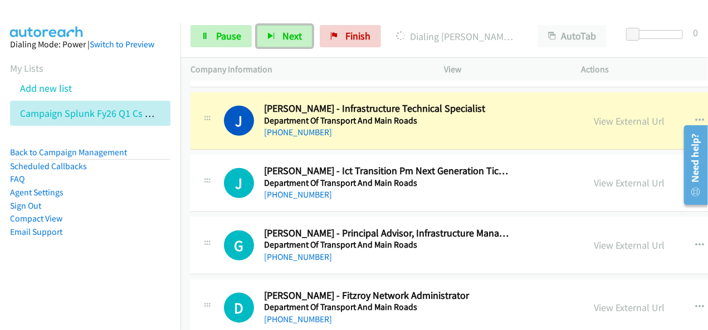
scroll to position [446, 0]
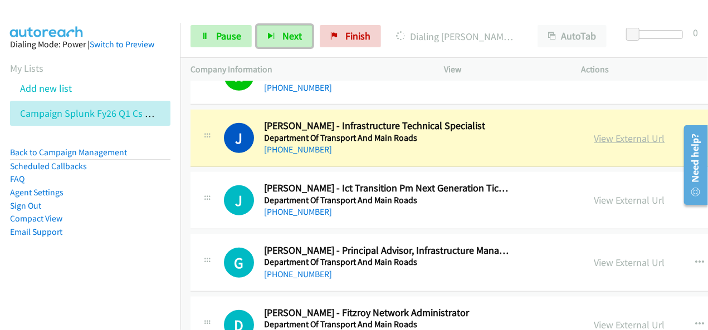
click at [594, 140] on link "View External Url" at bounding box center [629, 138] width 71 height 13
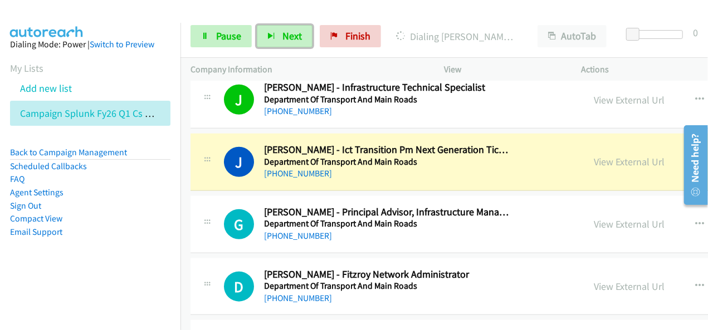
scroll to position [501, 0]
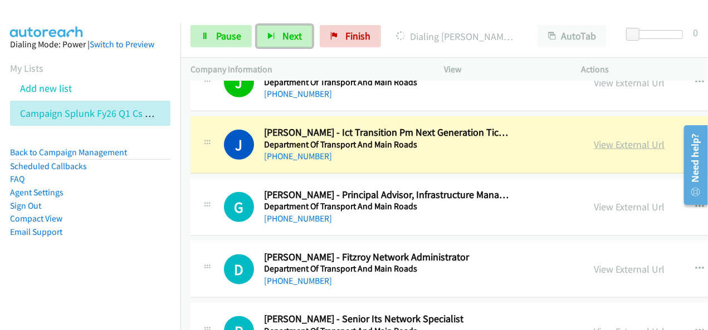
click at [594, 139] on link "View External Url" at bounding box center [629, 144] width 71 height 13
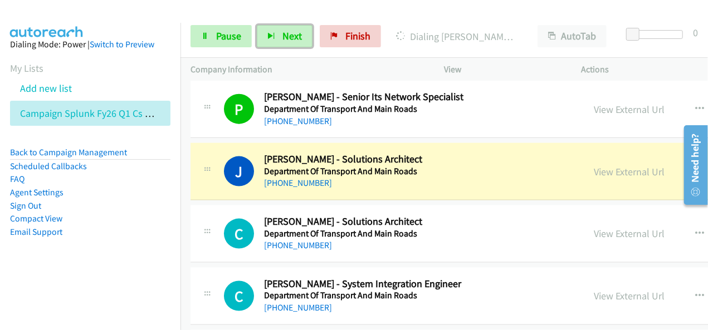
scroll to position [724, 0]
click at [594, 172] on link "View External Url" at bounding box center [629, 171] width 71 height 13
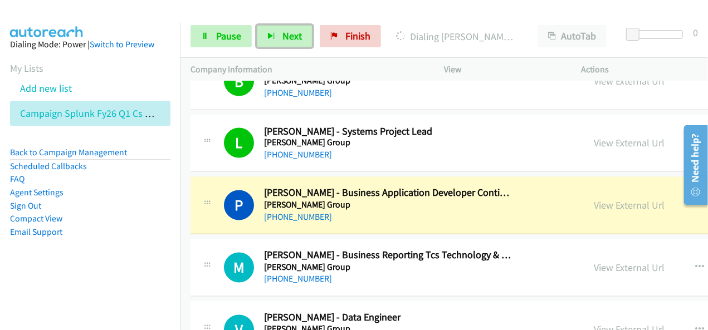
scroll to position [1002, 0]
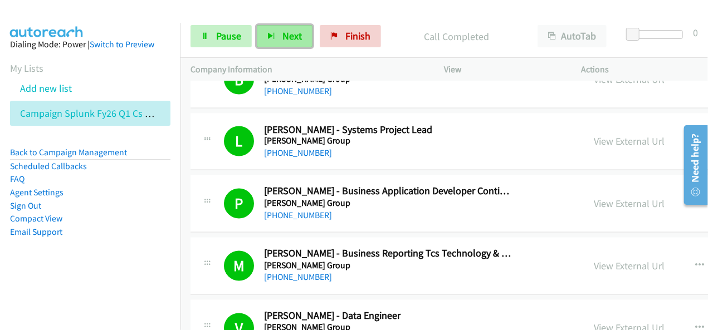
click at [291, 30] on span "Next" at bounding box center [291, 36] width 19 height 13
click at [290, 37] on span "Next" at bounding box center [291, 36] width 19 height 13
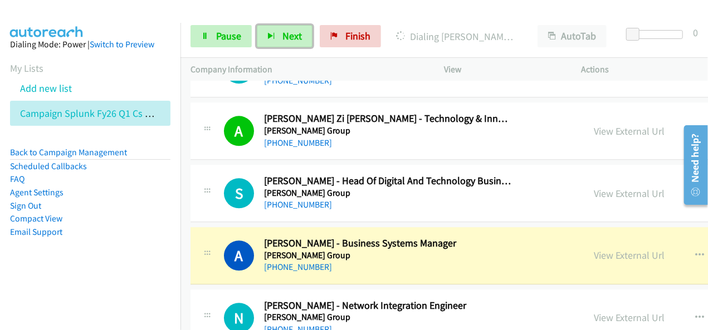
scroll to position [1448, 0]
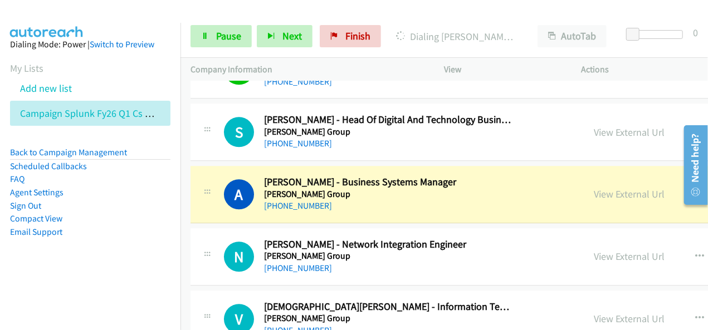
click at [379, 61] on div "Company Information" at bounding box center [307, 69] width 254 height 23
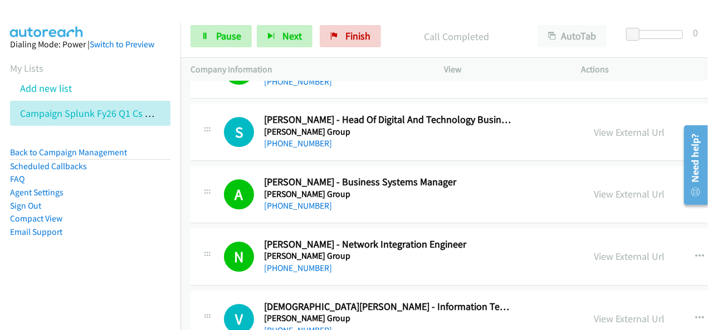
click at [404, 16] on div "Start Calls Pause Next Finish Call Completed AutoTab AutoTab 0" at bounding box center [443, 36] width 527 height 43
click at [286, 42] on span "Next" at bounding box center [291, 36] width 19 height 13
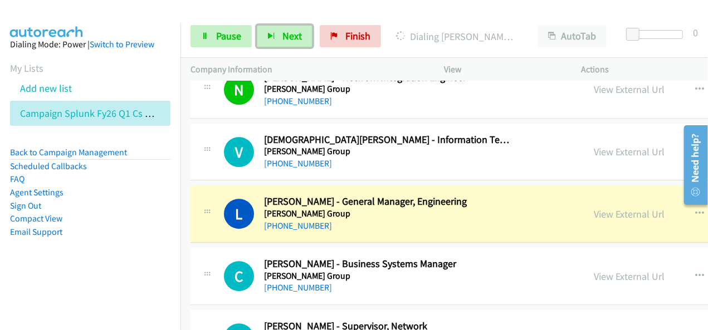
scroll to position [1671, 0]
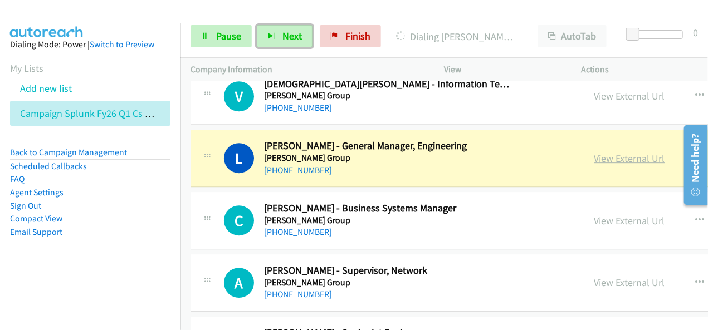
click at [594, 152] on link "View External Url" at bounding box center [629, 158] width 71 height 13
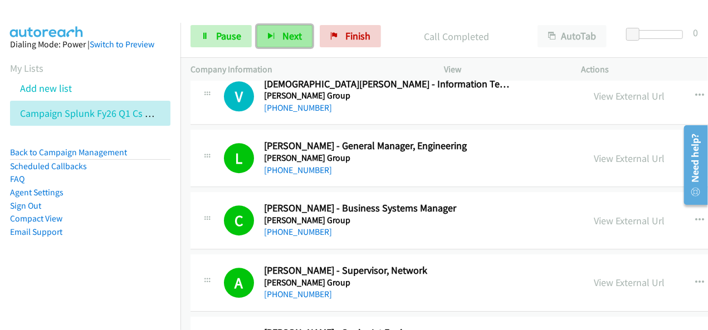
click at [294, 43] on button "Next" at bounding box center [285, 36] width 56 height 22
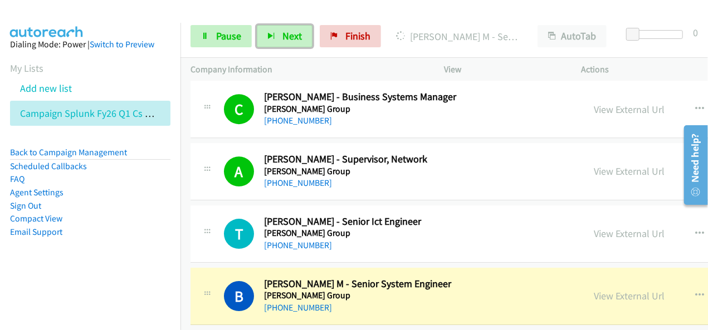
scroll to position [1838, 0]
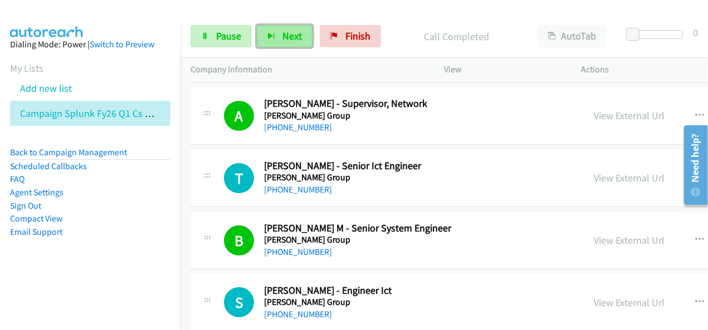
click at [301, 37] on button "Next" at bounding box center [285, 36] width 56 height 22
click at [390, 14] on div at bounding box center [349, 21] width 698 height 43
click at [282, 41] on span "Next" at bounding box center [291, 36] width 19 height 13
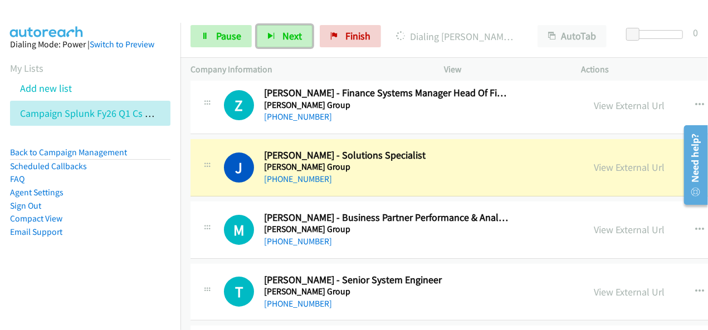
scroll to position [2172, 0]
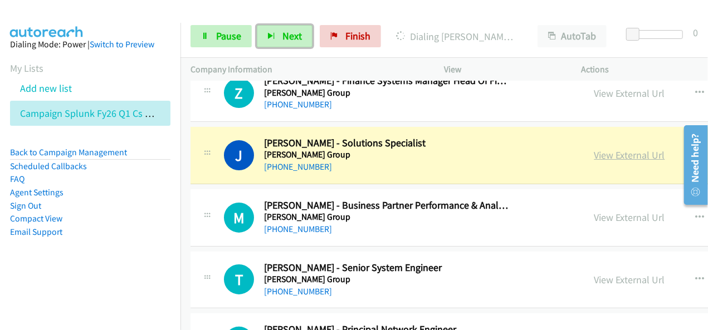
click at [594, 149] on link "View External Url" at bounding box center [629, 155] width 71 height 13
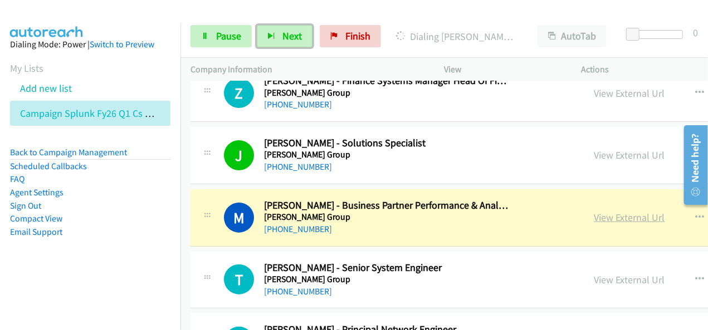
click at [594, 211] on link "View External Url" at bounding box center [629, 217] width 71 height 13
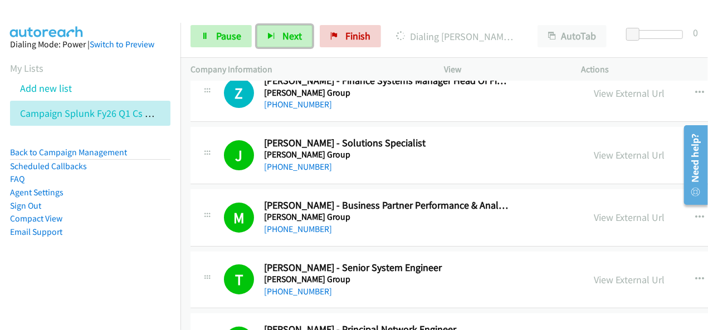
scroll to position [2228, 0]
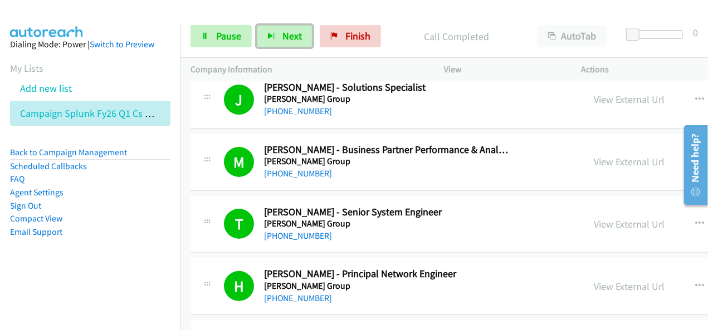
drag, startPoint x: 297, startPoint y: 28, endPoint x: 315, endPoint y: 30, distance: 17.9
click at [296, 28] on button "Next" at bounding box center [285, 36] width 56 height 22
click at [285, 43] on button "Next" at bounding box center [285, 36] width 56 height 22
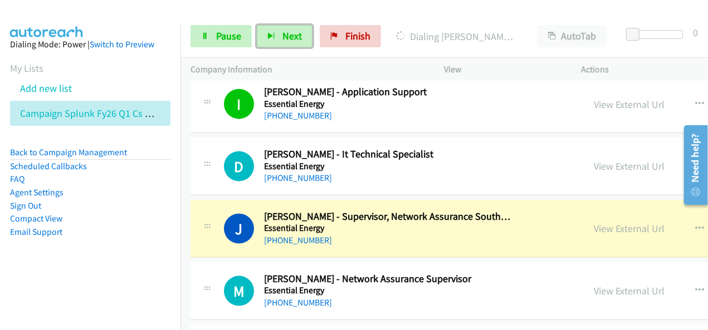
scroll to position [2784, 0]
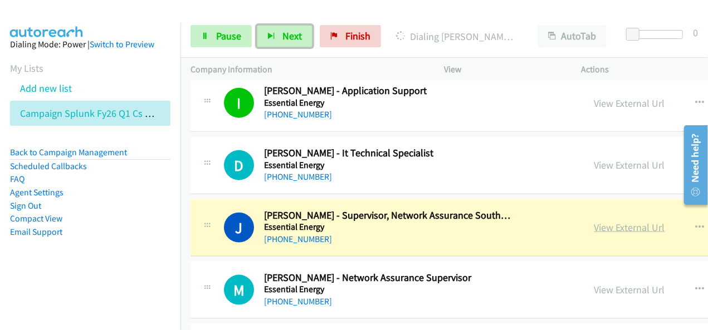
click at [594, 221] on link "View External Url" at bounding box center [629, 227] width 71 height 13
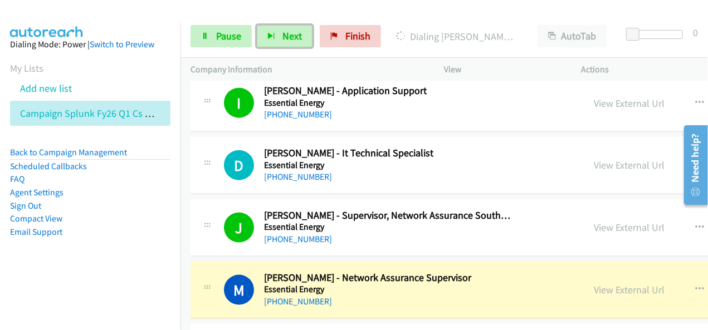
scroll to position [2896, 0]
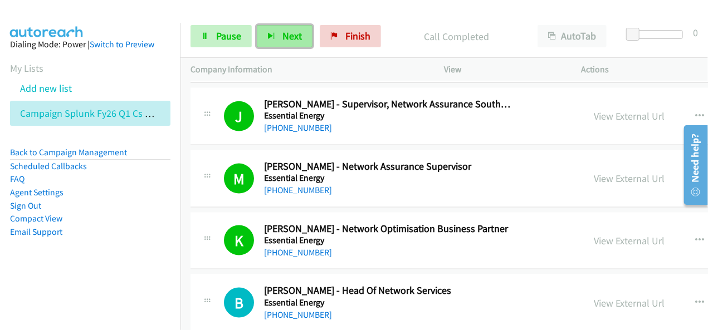
click at [305, 33] on button "Next" at bounding box center [285, 36] width 56 height 22
click at [300, 32] on button "Next" at bounding box center [285, 36] width 56 height 22
click at [284, 37] on span "Next" at bounding box center [291, 36] width 19 height 13
click at [270, 42] on button "Next" at bounding box center [285, 36] width 56 height 22
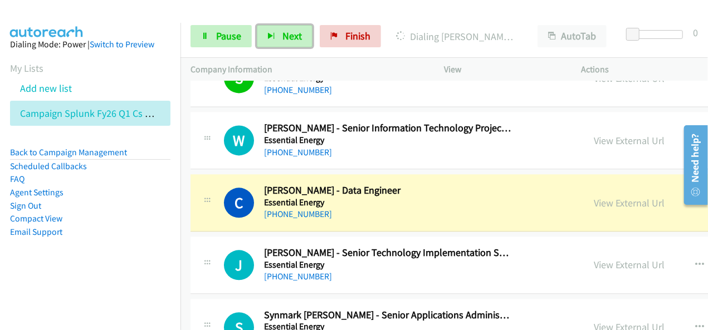
scroll to position [3397, 0]
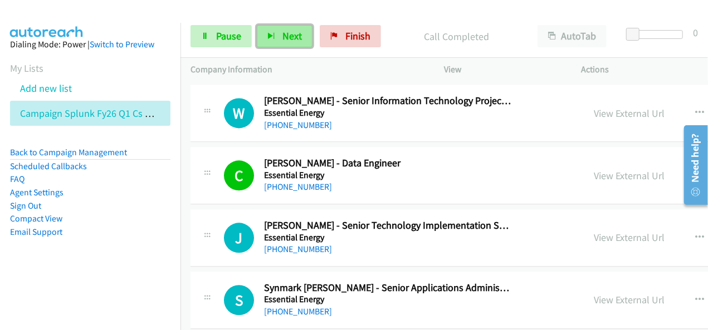
click at [290, 37] on span "Next" at bounding box center [291, 36] width 19 height 13
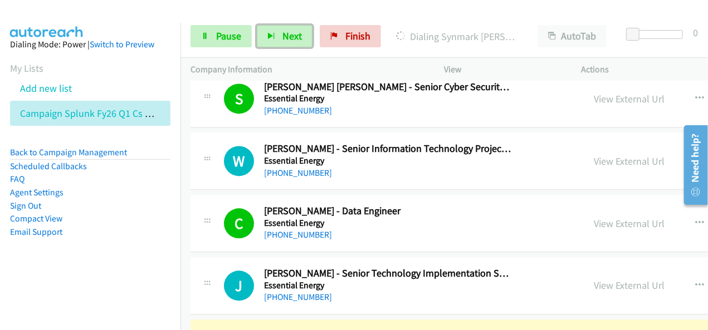
scroll to position [3341, 0]
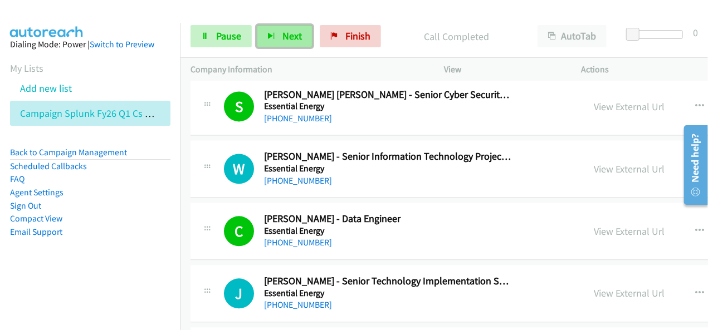
click at [276, 40] on button "Next" at bounding box center [285, 36] width 56 height 22
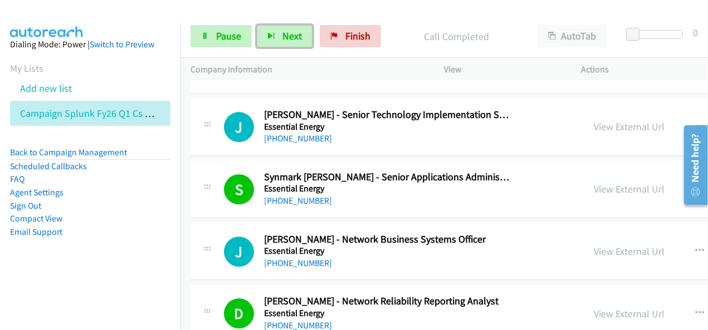
scroll to position [3508, 0]
click at [282, 33] on span "Next" at bounding box center [291, 36] width 19 height 13
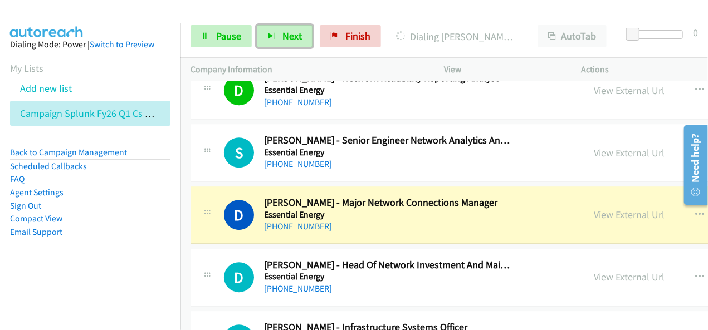
scroll to position [3787, 0]
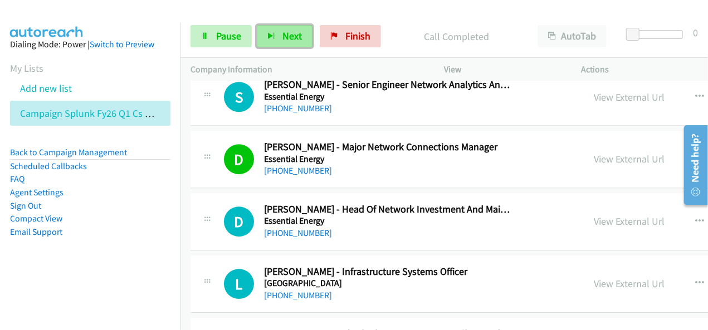
click at [285, 31] on span "Next" at bounding box center [291, 36] width 19 height 13
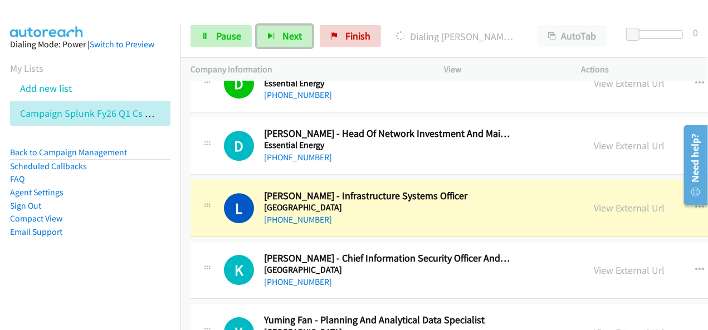
scroll to position [3898, 0]
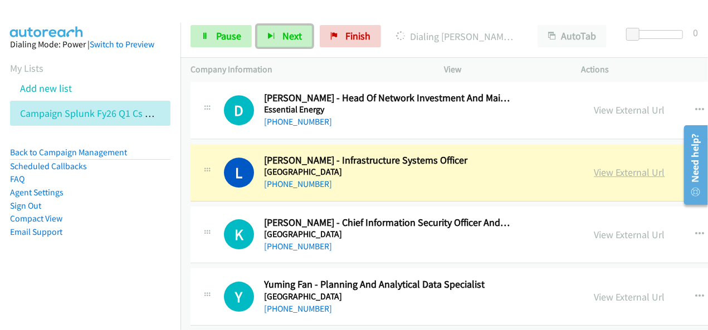
click at [594, 166] on link "View External Url" at bounding box center [629, 172] width 71 height 13
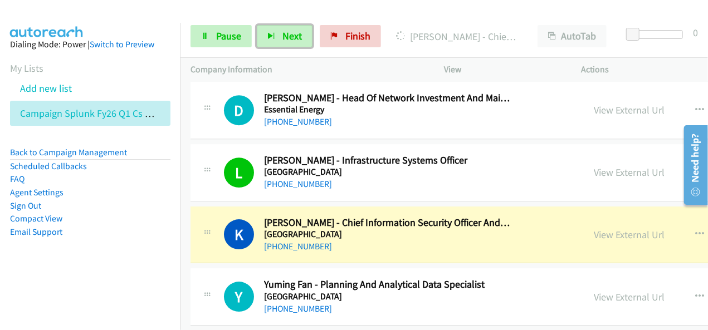
scroll to position [3954, 0]
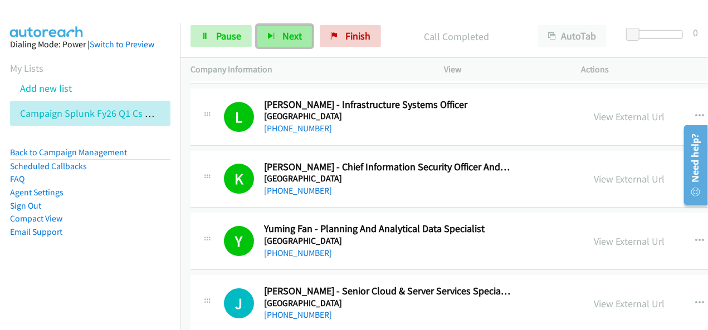
click at [276, 30] on button "Next" at bounding box center [285, 36] width 56 height 22
click at [258, 32] on button "Next" at bounding box center [285, 36] width 56 height 22
click at [273, 41] on button "Next" at bounding box center [285, 36] width 56 height 22
click at [290, 34] on span "Next" at bounding box center [291, 36] width 19 height 13
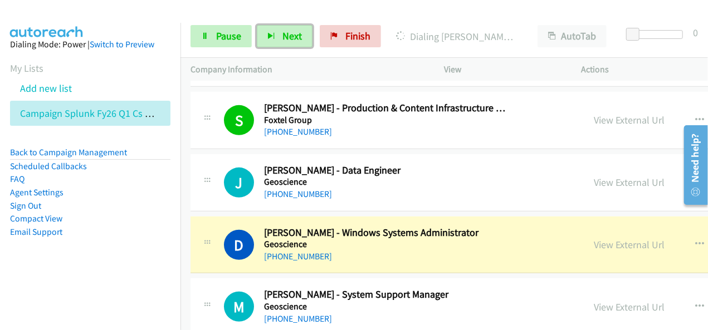
scroll to position [4622, 0]
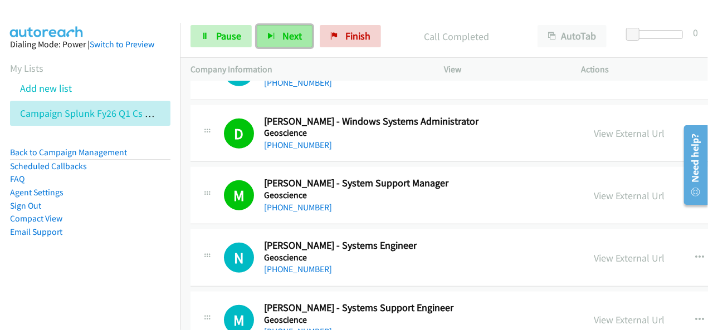
click at [302, 30] on button "Next" at bounding box center [285, 36] width 56 height 22
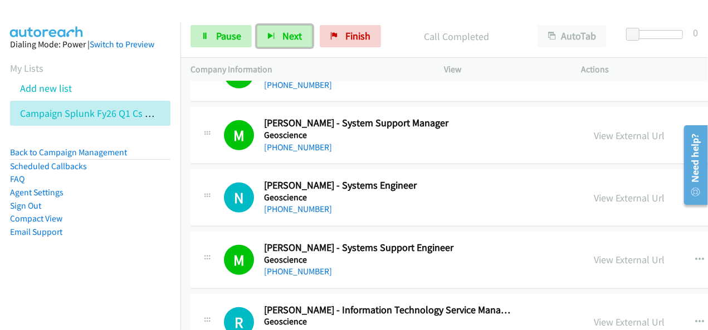
scroll to position [4734, 0]
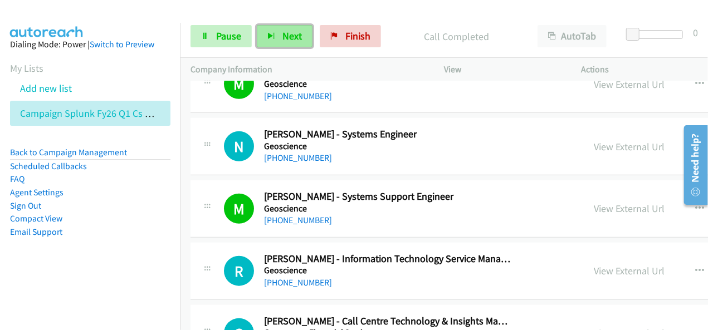
click at [295, 37] on span "Next" at bounding box center [291, 36] width 19 height 13
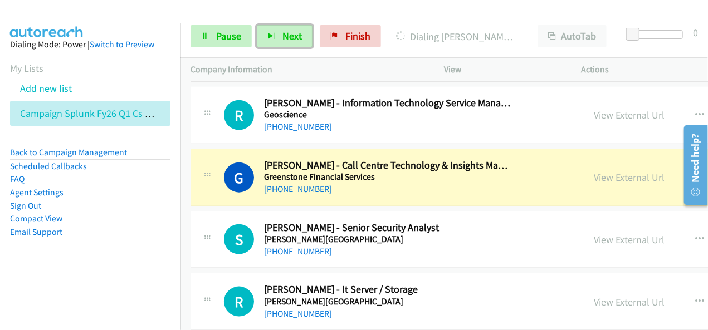
scroll to position [4901, 0]
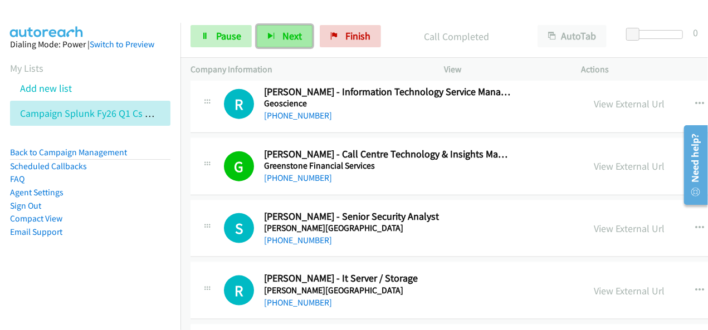
click at [282, 35] on span "Next" at bounding box center [291, 36] width 19 height 13
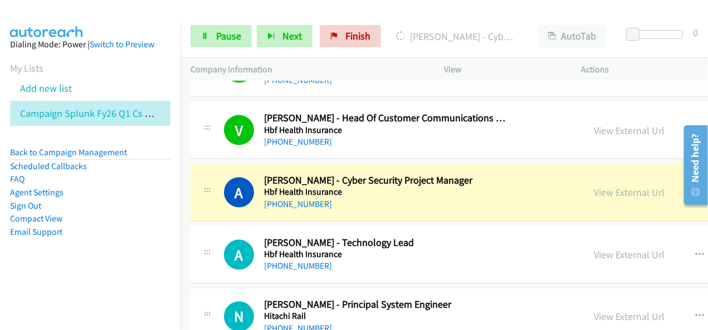
scroll to position [5179, 0]
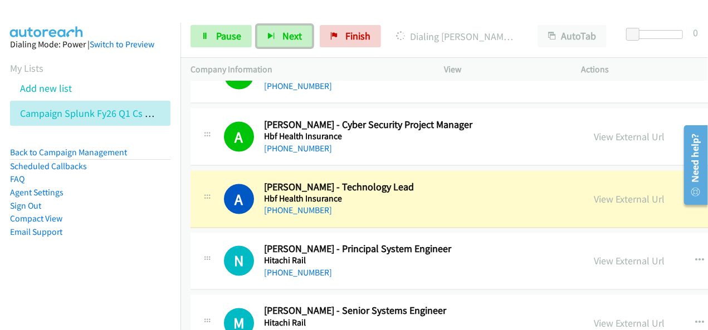
click at [390, 204] on div "[PHONE_NUMBER]" at bounding box center [387, 210] width 247 height 13
click at [594, 193] on link "View External Url" at bounding box center [629, 199] width 71 height 13
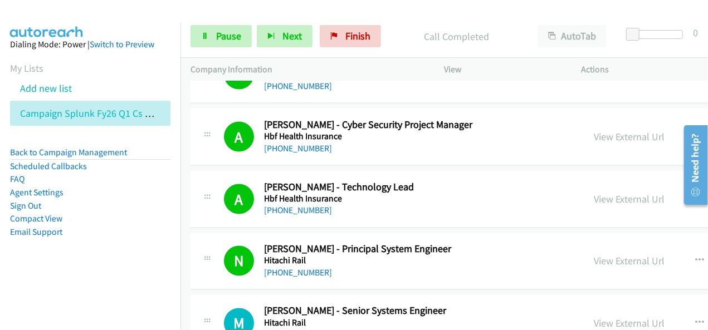
click at [389, 13] on div at bounding box center [349, 21] width 698 height 43
click at [293, 38] on span "Next" at bounding box center [291, 36] width 19 height 13
click at [275, 36] on button "Next" at bounding box center [285, 36] width 56 height 22
click at [130, 200] on li "Sign Out" at bounding box center [90, 205] width 160 height 13
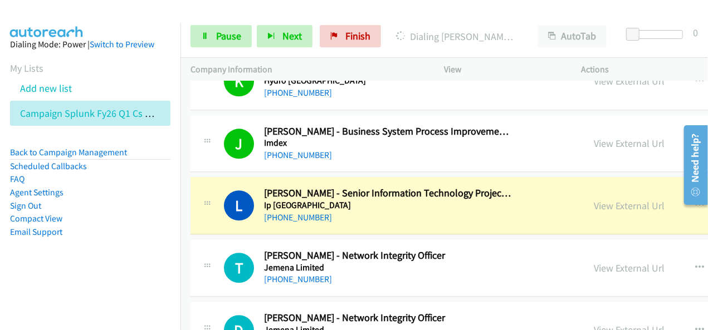
scroll to position [5625, 0]
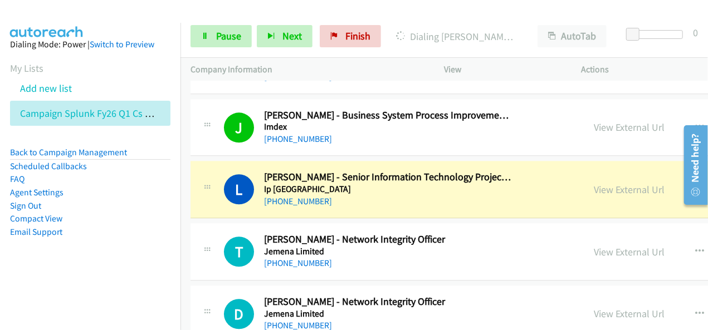
click at [451, 13] on div at bounding box center [349, 21] width 698 height 43
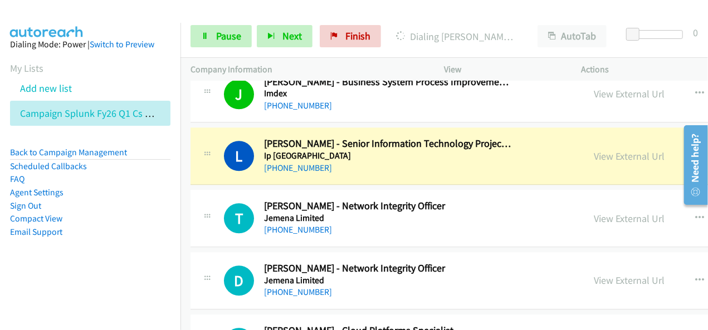
scroll to position [5680, 0]
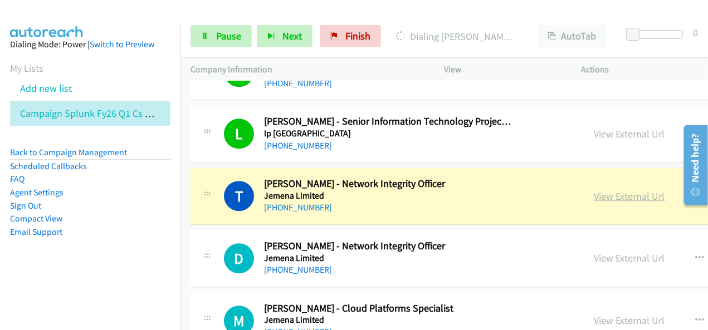
click at [594, 190] on link "View External Url" at bounding box center [629, 196] width 71 height 13
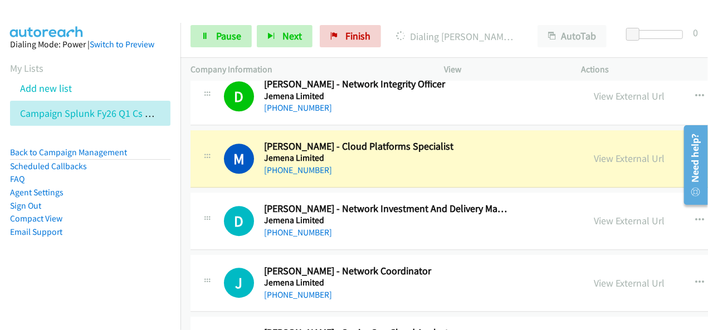
scroll to position [5847, 0]
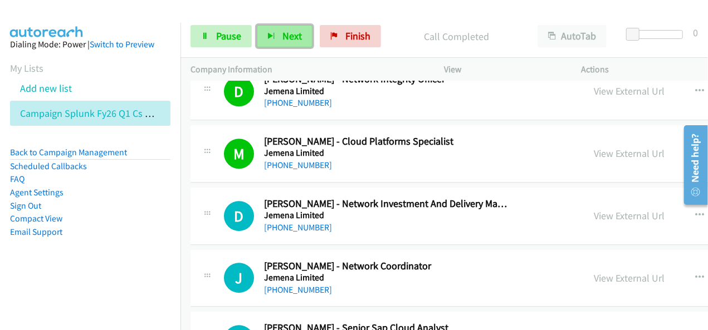
click at [297, 40] on span "Next" at bounding box center [291, 36] width 19 height 13
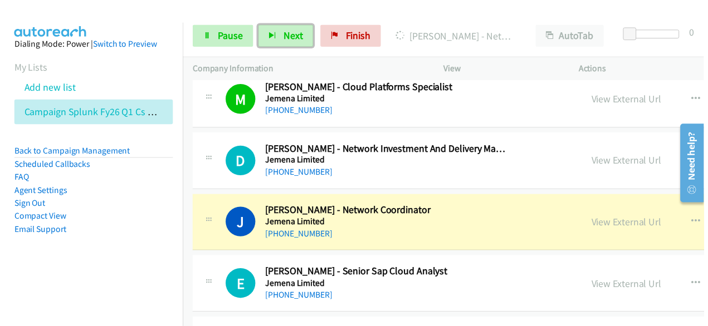
scroll to position [5959, 0]
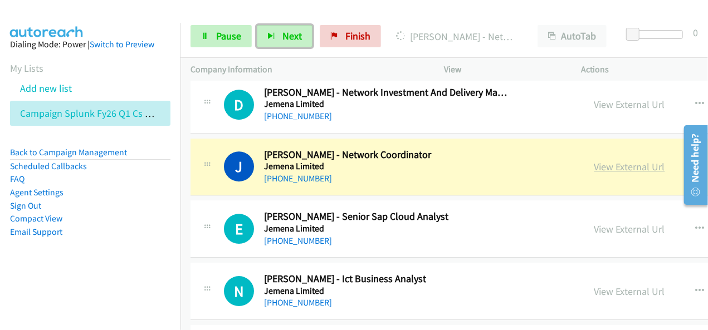
drag, startPoint x: 556, startPoint y: 145, endPoint x: 550, endPoint y: 152, distance: 8.7
click at [594, 160] on link "View External Url" at bounding box center [629, 166] width 71 height 13
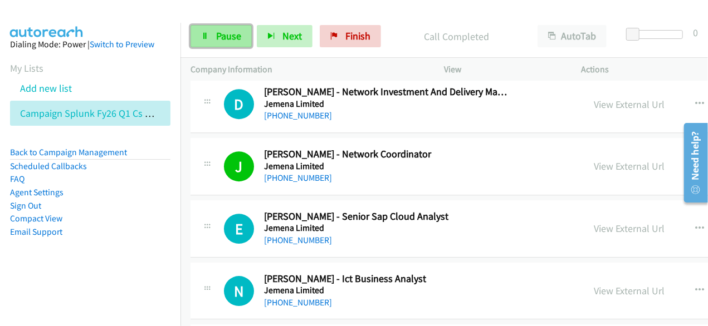
click at [238, 33] on span "Pause" at bounding box center [228, 36] width 25 height 13
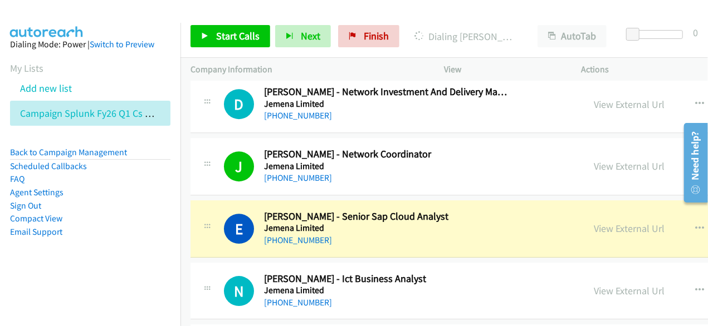
scroll to position [6015, 0]
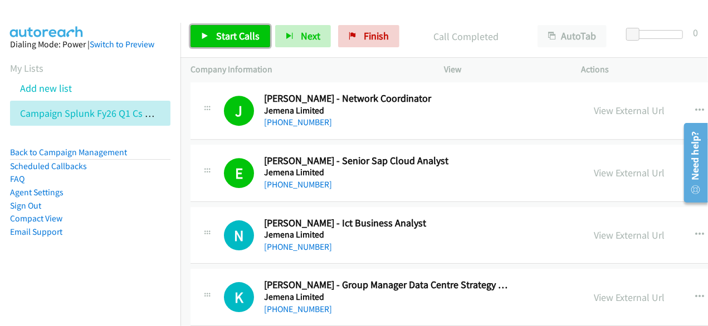
click at [255, 27] on link "Start Calls" at bounding box center [230, 36] width 80 height 22
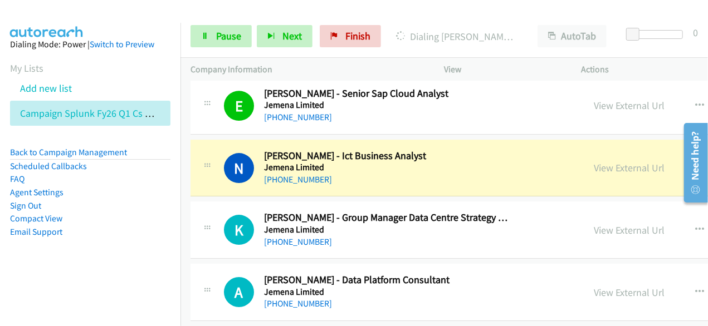
scroll to position [6126, 0]
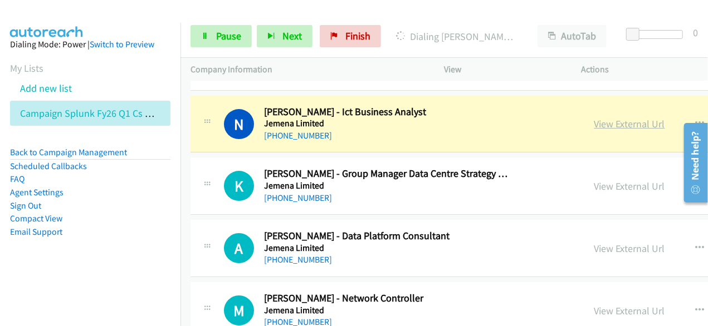
click at [594, 118] on link "View External Url" at bounding box center [629, 124] width 71 height 13
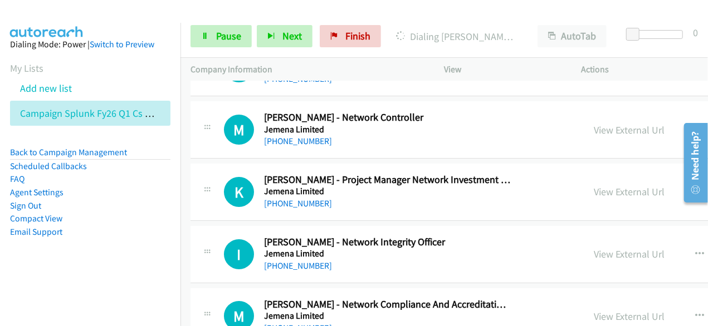
scroll to position [6460, 0]
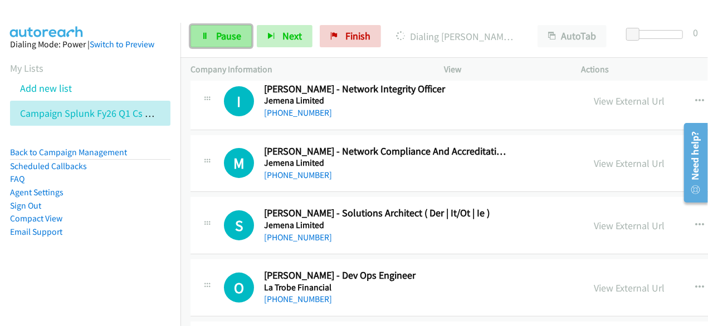
click at [227, 31] on span "Pause" at bounding box center [228, 36] width 25 height 13
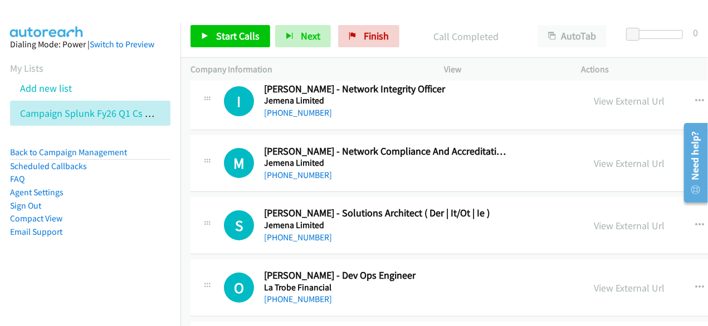
scroll to position [6516, 0]
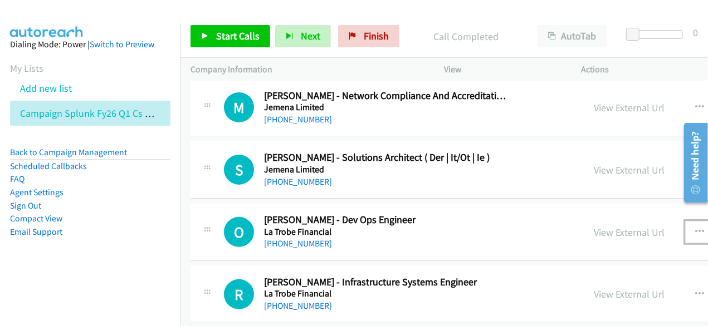
click at [685, 221] on button "button" at bounding box center [700, 232] width 30 height 22
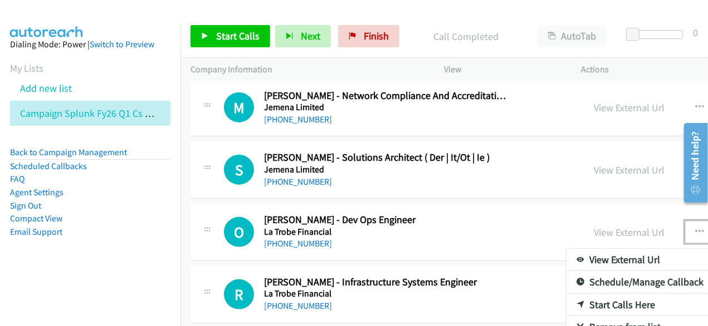
click at [566, 294] on link "Start Calls Here" at bounding box center [640, 305] width 148 height 22
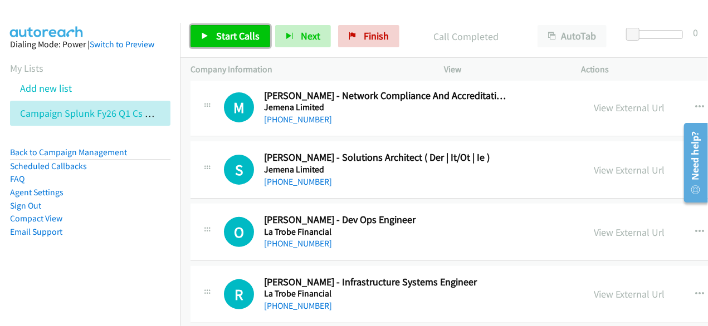
click at [249, 31] on span "Start Calls" at bounding box center [237, 36] width 43 height 13
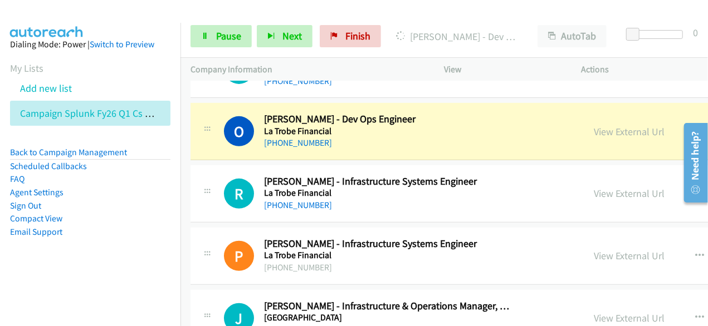
scroll to position [6627, 0]
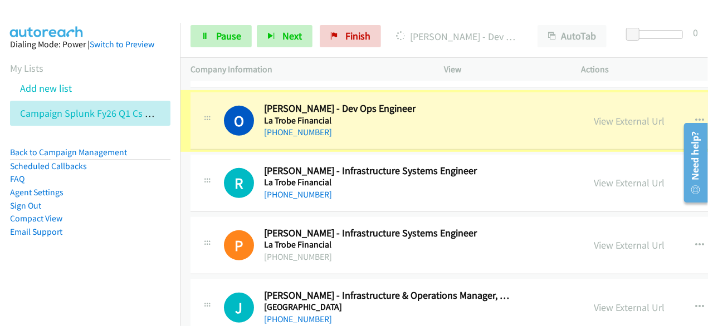
click at [594, 115] on link "View External Url" at bounding box center [629, 121] width 71 height 13
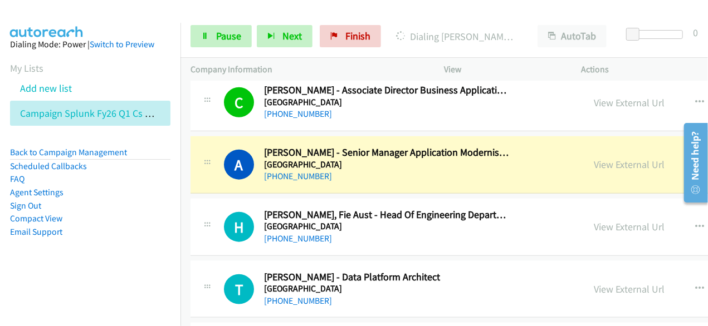
scroll to position [6961, 0]
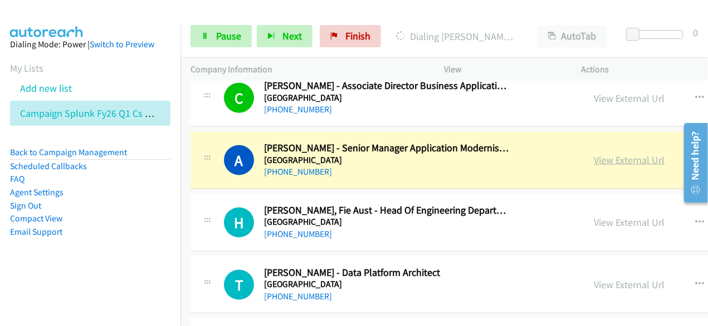
click at [594, 154] on link "View External Url" at bounding box center [629, 160] width 71 height 13
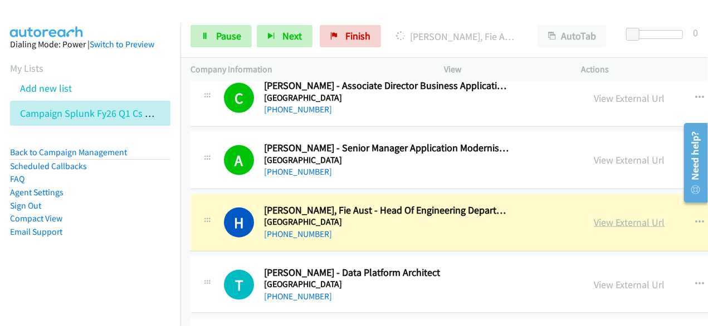
click at [594, 216] on link "View External Url" at bounding box center [629, 222] width 71 height 13
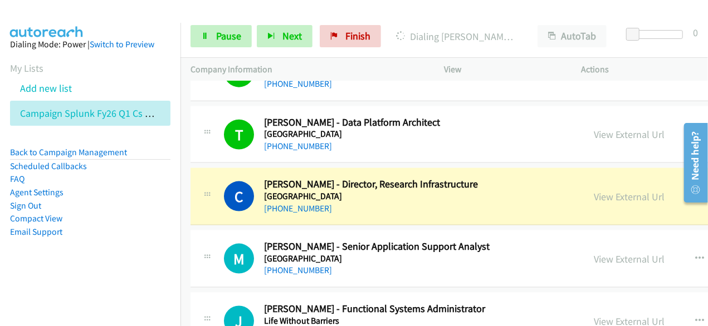
scroll to position [7128, 0]
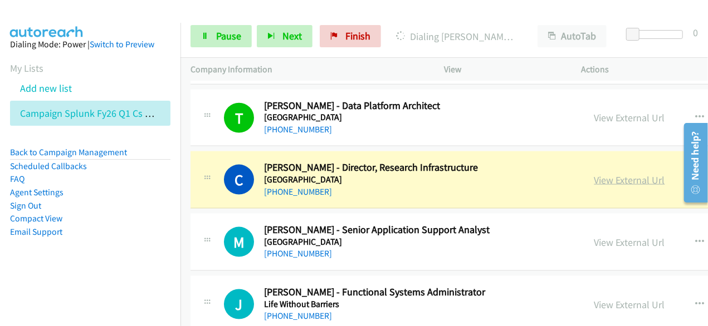
click at [594, 174] on link "View External Url" at bounding box center [629, 180] width 71 height 13
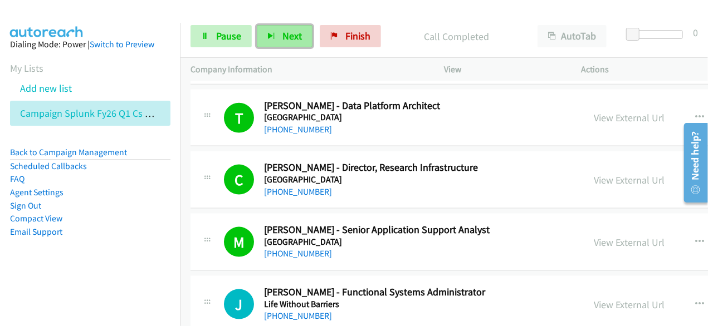
click at [282, 44] on button "Next" at bounding box center [285, 36] width 56 height 22
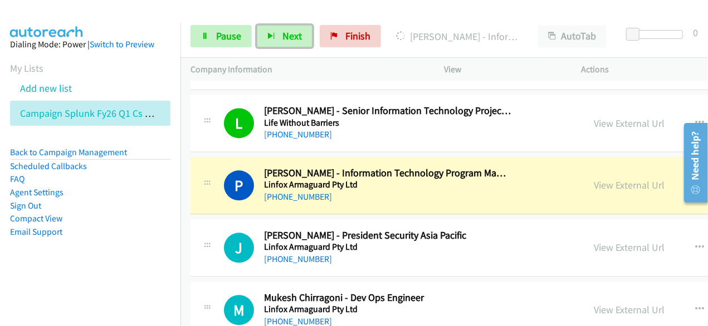
scroll to position [7630, 0]
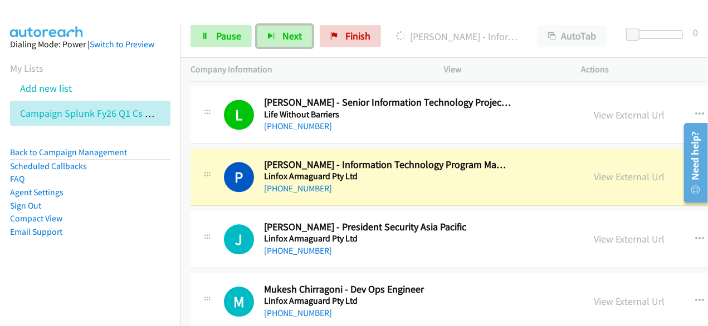
click at [456, 182] on div "[PHONE_NUMBER]" at bounding box center [387, 188] width 247 height 13
click at [598, 170] on link "View External Url" at bounding box center [629, 176] width 71 height 13
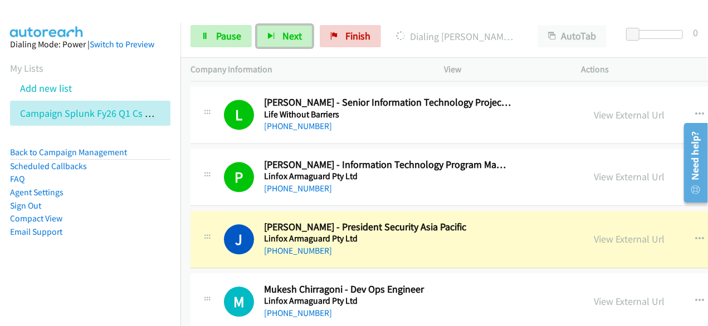
scroll to position [7685, 0]
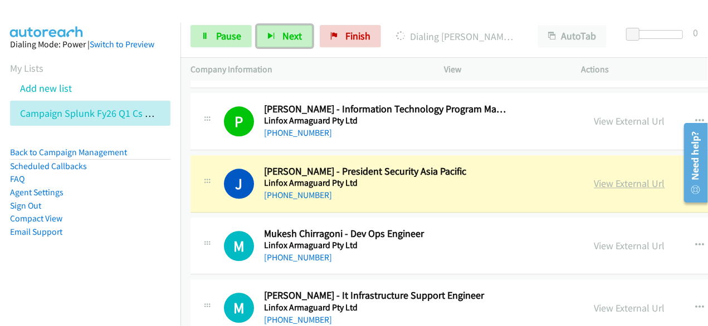
click at [594, 177] on link "View External Url" at bounding box center [629, 183] width 71 height 13
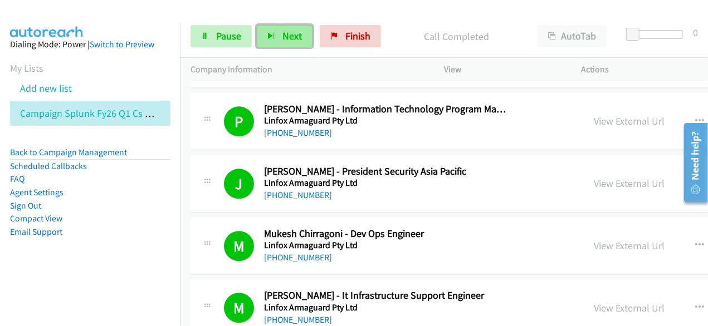
click at [305, 33] on button "Next" at bounding box center [285, 36] width 56 height 22
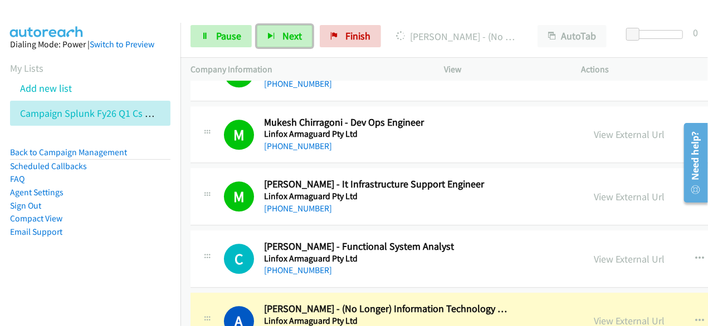
scroll to position [7852, 0]
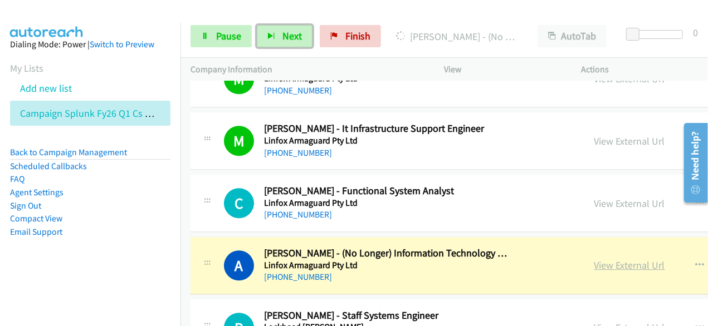
click at [594, 259] on link "View External Url" at bounding box center [629, 265] width 71 height 13
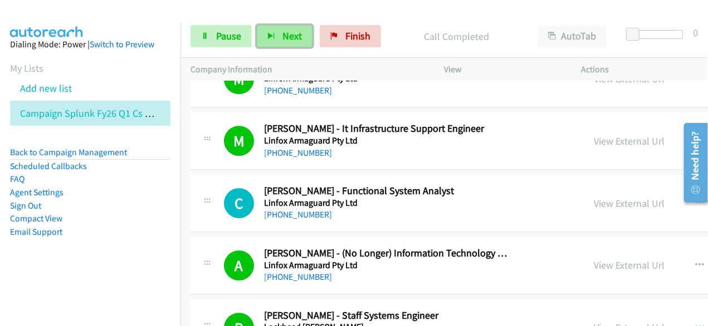
click at [280, 35] on button "Next" at bounding box center [285, 36] width 56 height 22
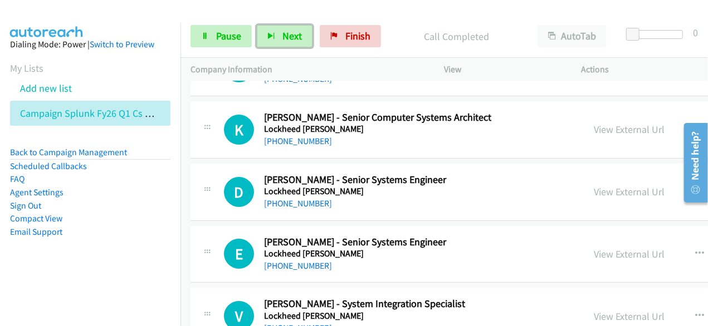
scroll to position [8409, 0]
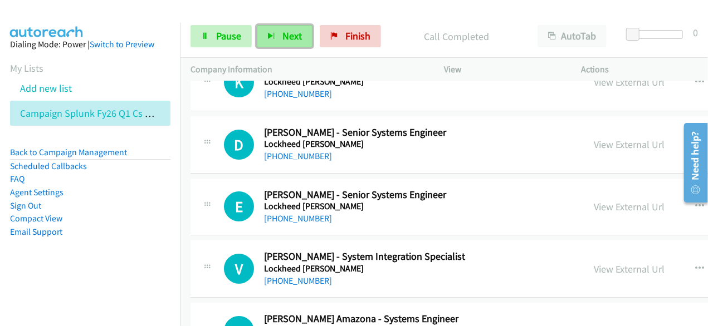
click at [307, 38] on button "Next" at bounding box center [285, 36] width 56 height 22
click at [302, 31] on button "Next" at bounding box center [285, 36] width 56 height 22
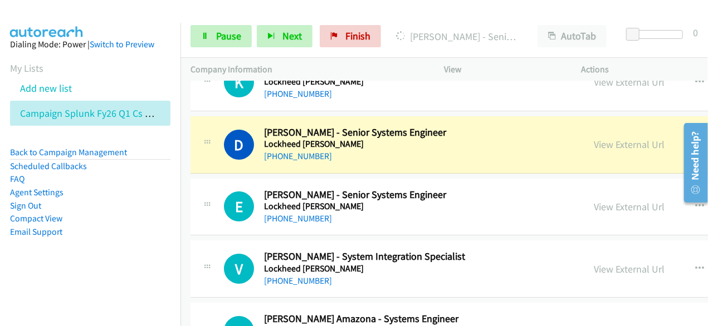
click at [149, 74] on section "My Lists Add new list Campaign Splunk Fy26 Q1 Cs O11 Y Loc Au" at bounding box center [90, 93] width 160 height 65
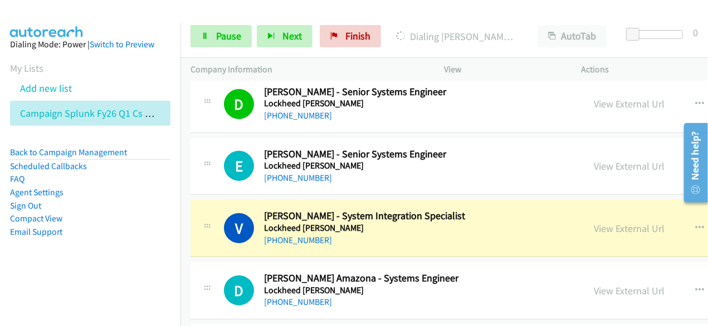
scroll to position [8465, 0]
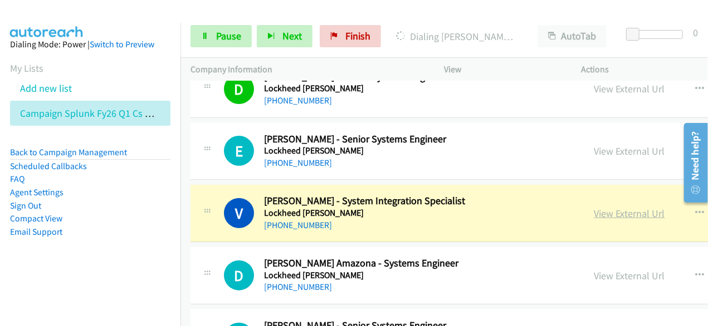
click at [594, 207] on link "View External Url" at bounding box center [629, 213] width 71 height 13
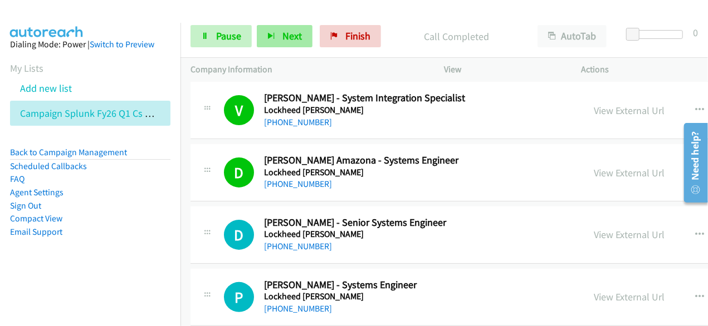
scroll to position [8576, 0]
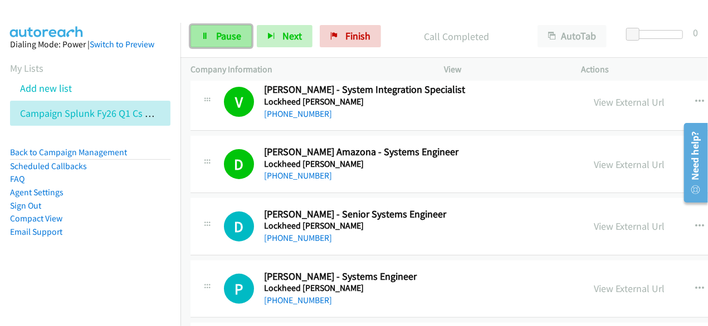
click at [230, 36] on span "Pause" at bounding box center [228, 36] width 25 height 13
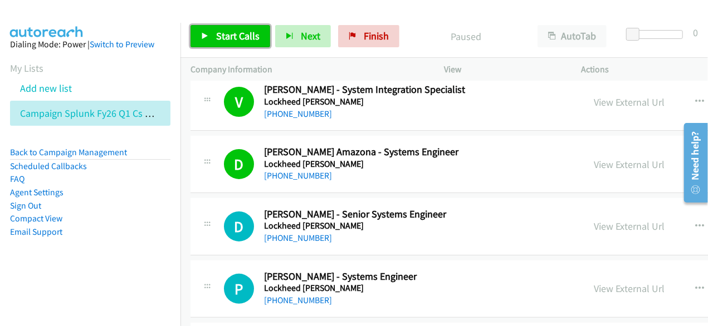
click at [255, 38] on span "Start Calls" at bounding box center [237, 36] width 43 height 13
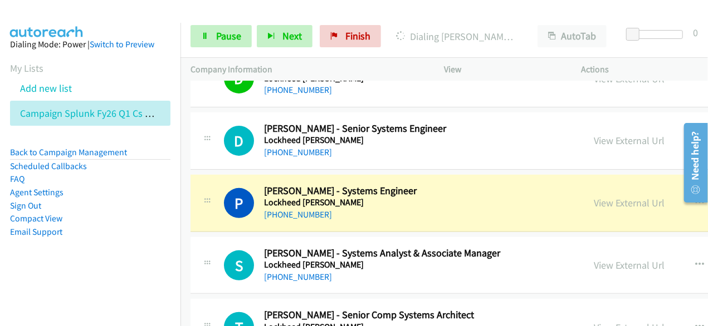
scroll to position [8688, 0]
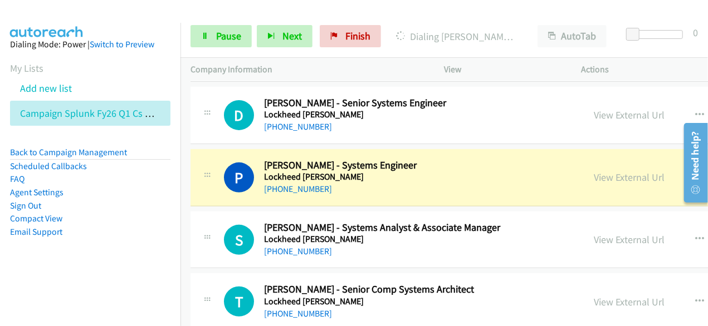
click at [467, 183] on div "[PHONE_NUMBER]" at bounding box center [387, 189] width 247 height 13
click at [594, 171] on link "View External Url" at bounding box center [629, 177] width 71 height 13
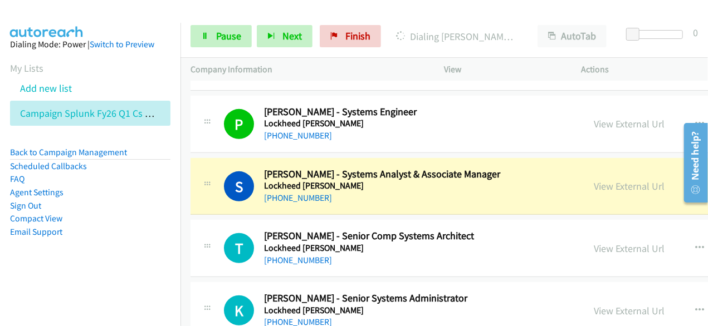
scroll to position [8799, 0]
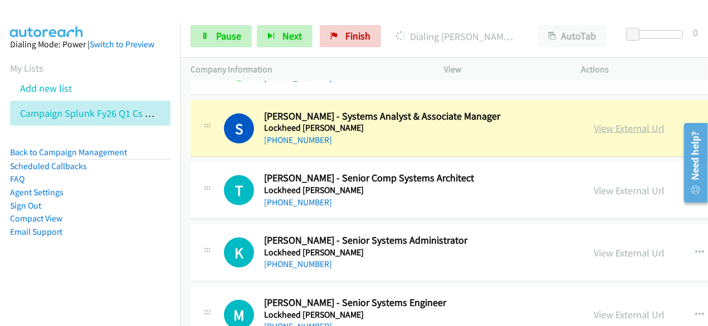
click at [594, 122] on link "View External Url" at bounding box center [629, 128] width 71 height 13
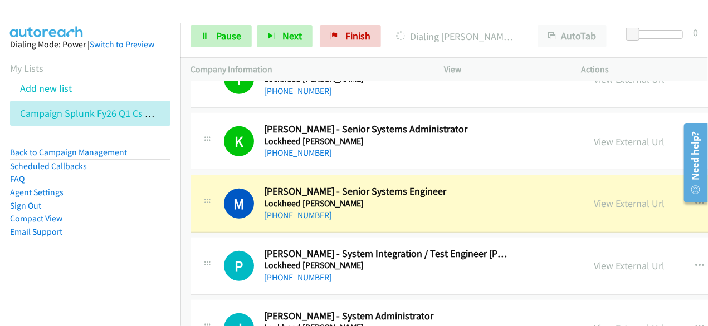
scroll to position [8966, 0]
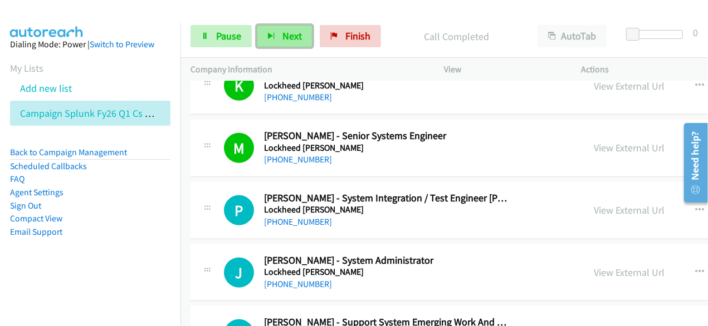
click at [291, 43] on button "Next" at bounding box center [285, 36] width 56 height 22
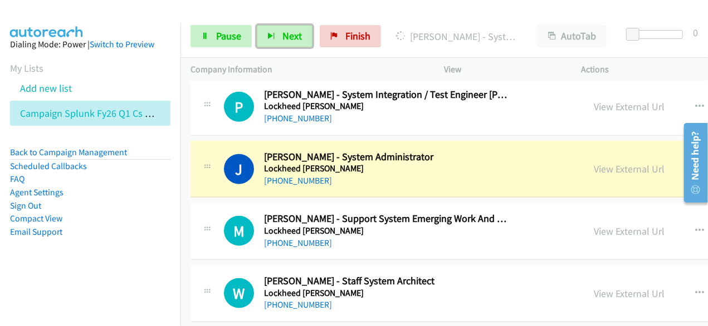
scroll to position [9077, 0]
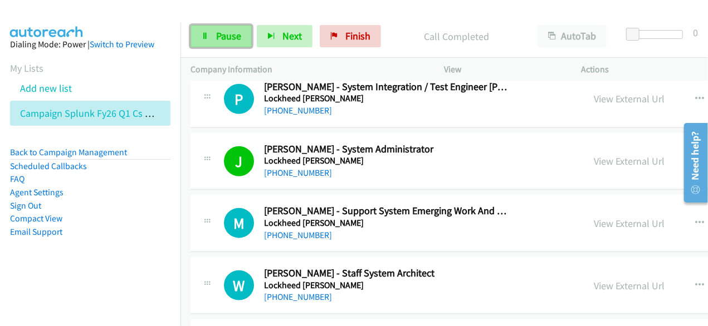
click at [239, 35] on span "Pause" at bounding box center [228, 36] width 25 height 13
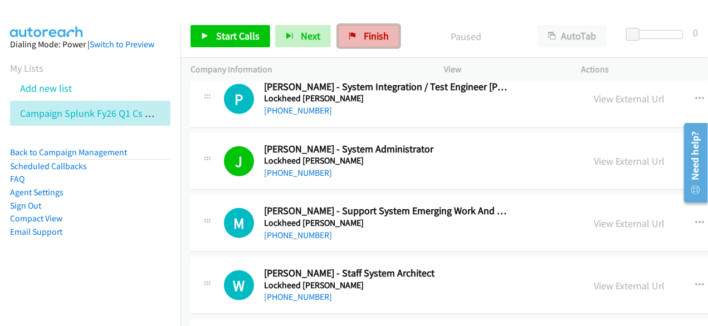
click at [364, 34] on span "Finish" at bounding box center [376, 36] width 25 height 13
